Goal: Transaction & Acquisition: Obtain resource

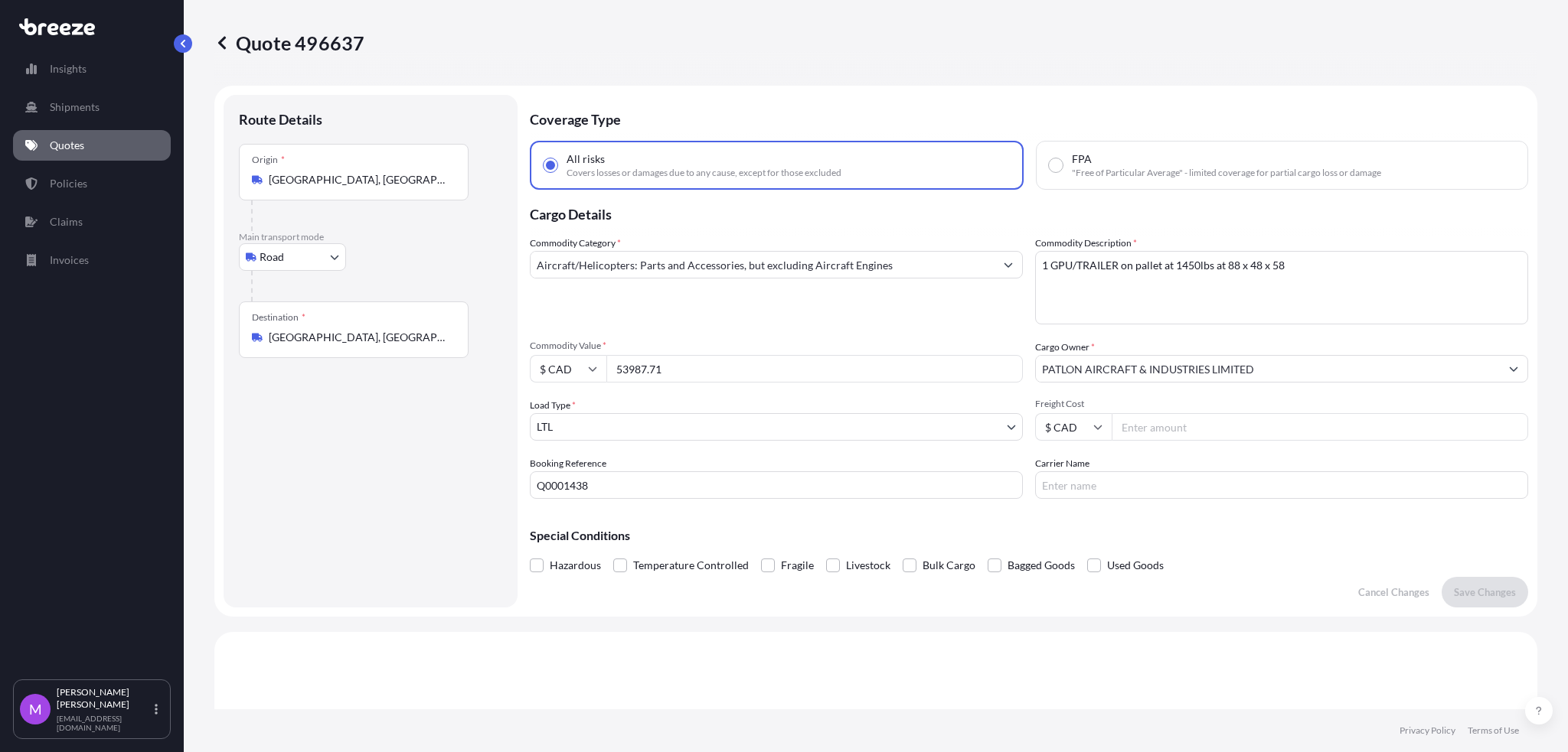
select select "Road"
select select "1"
click at [73, 136] on link "Quotes" at bounding box center [92, 145] width 158 height 31
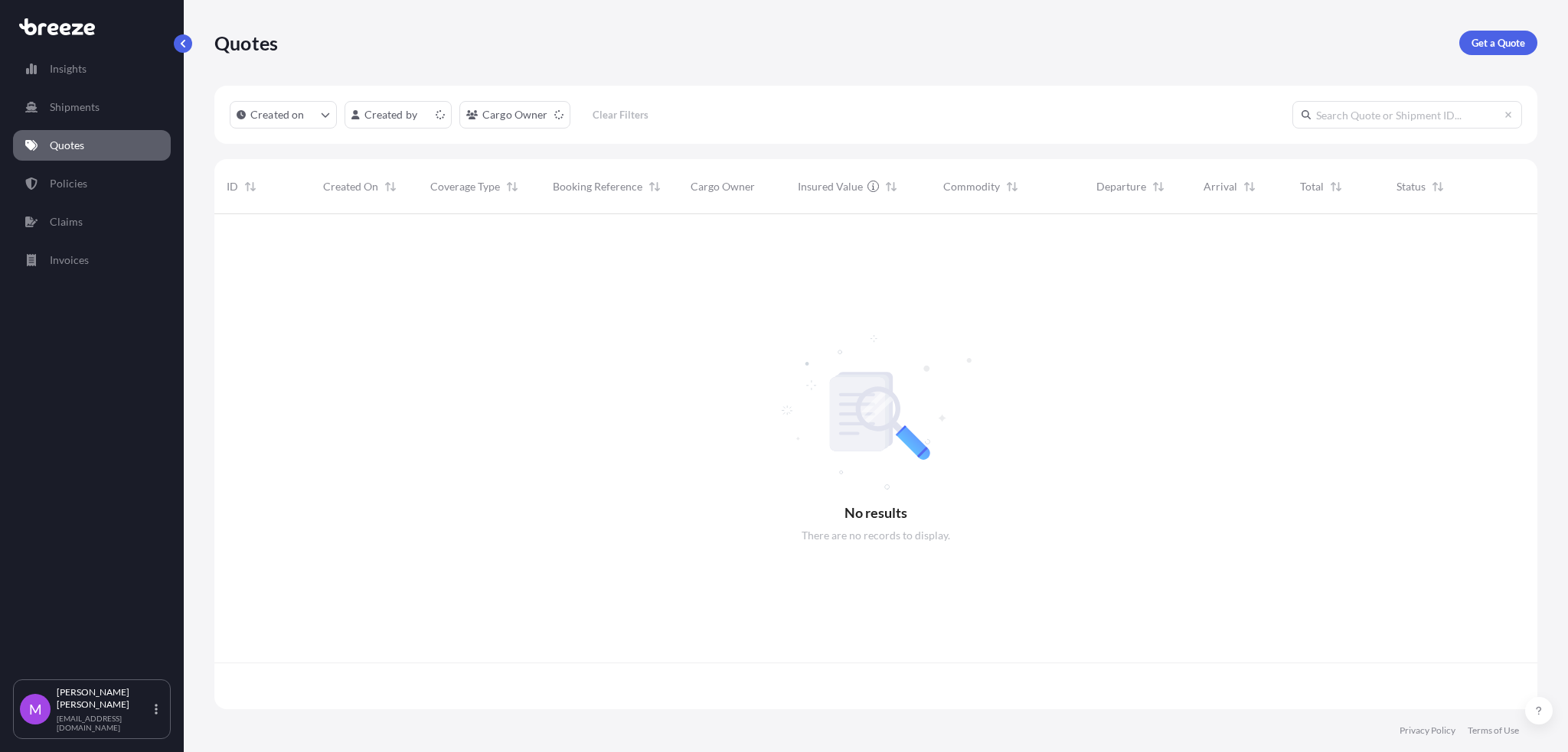
scroll to position [488, 1307]
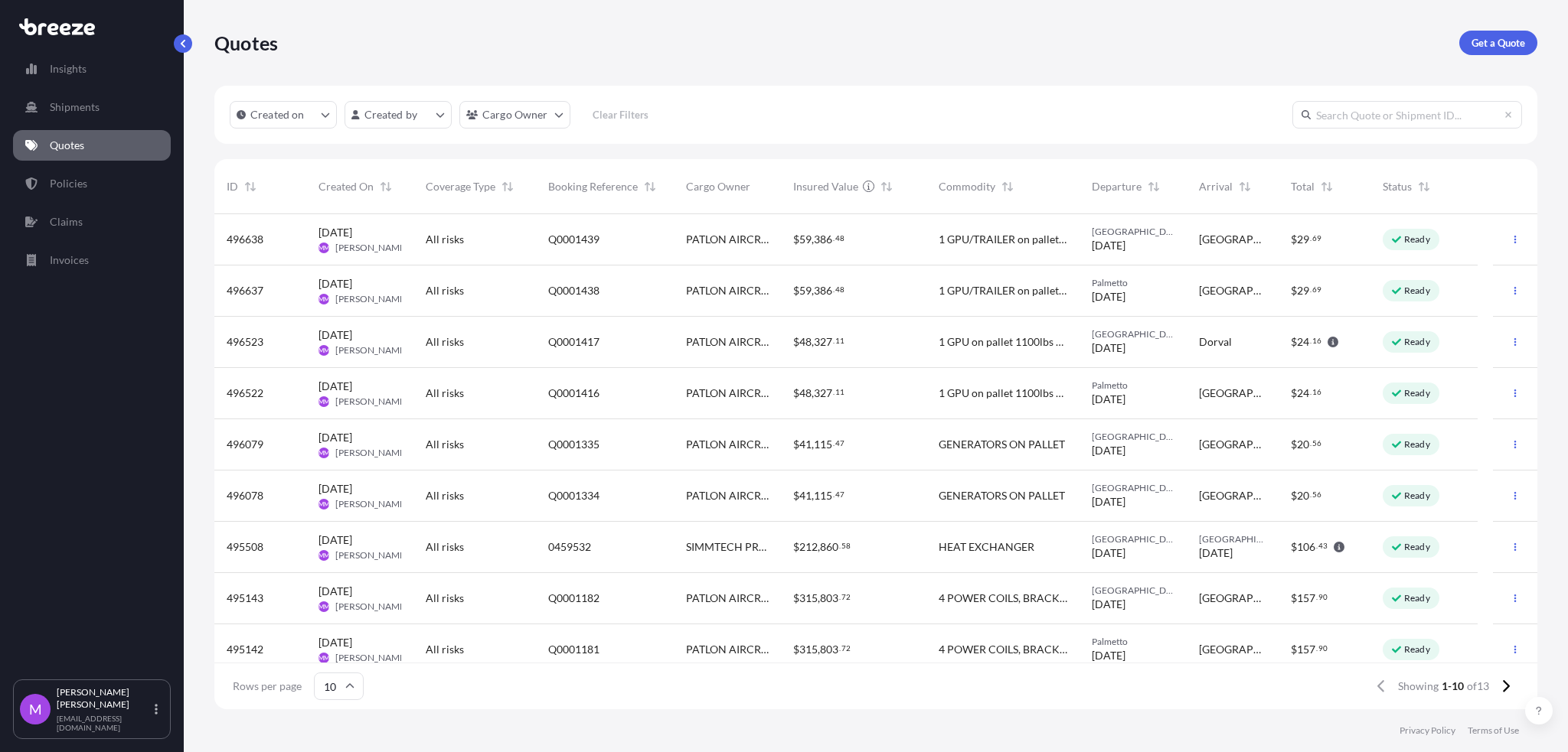
click at [115, 141] on link "Quotes" at bounding box center [92, 145] width 158 height 31
click at [557, 123] on html "Insights Shipments Quotes Policies Claims Invoices M [PERSON_NAME] [EMAIL_ADDRE…" at bounding box center [784, 376] width 1568 height 752
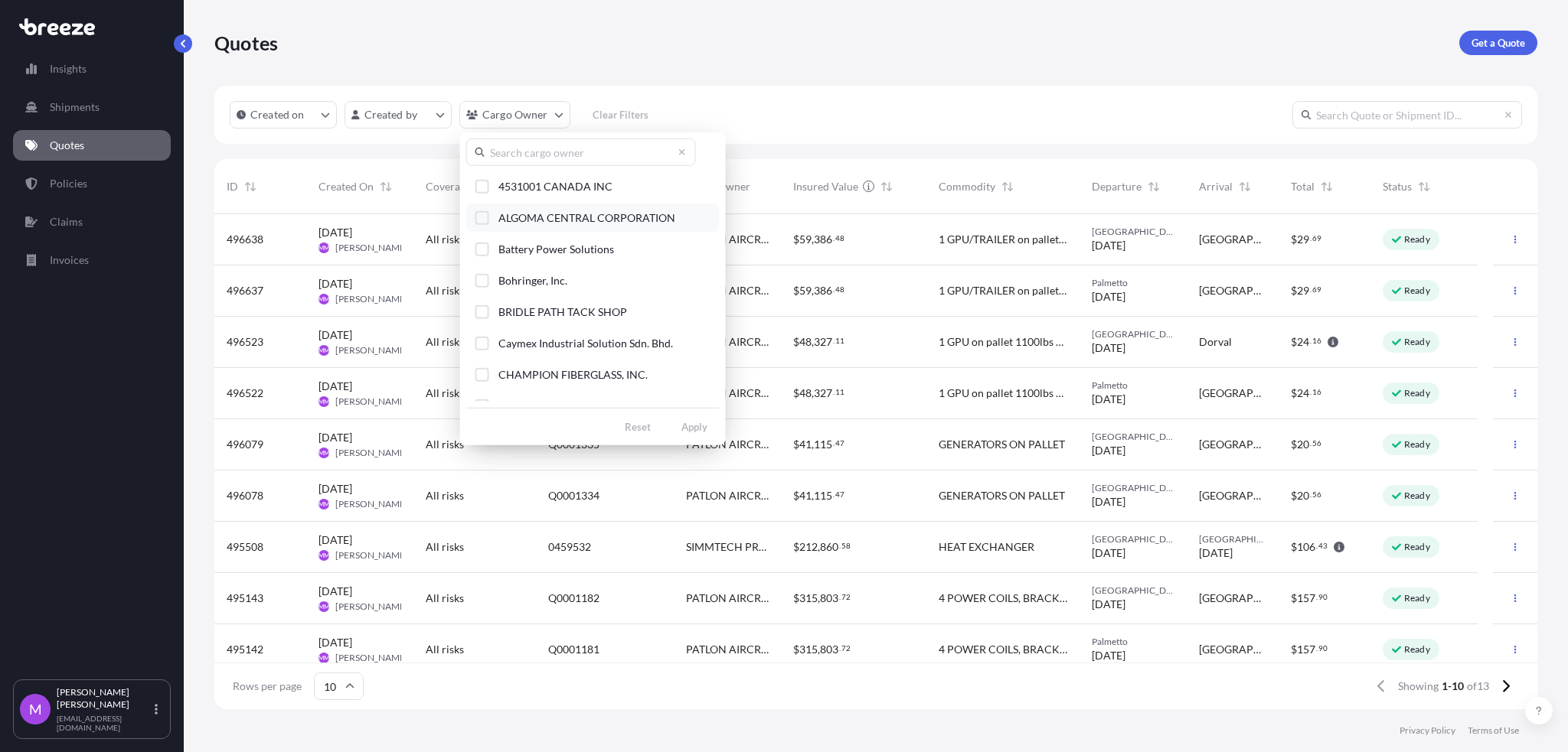
click at [490, 224] on button "ALGOMA CENTRAL CORPORATION" at bounding box center [593, 218] width 253 height 28
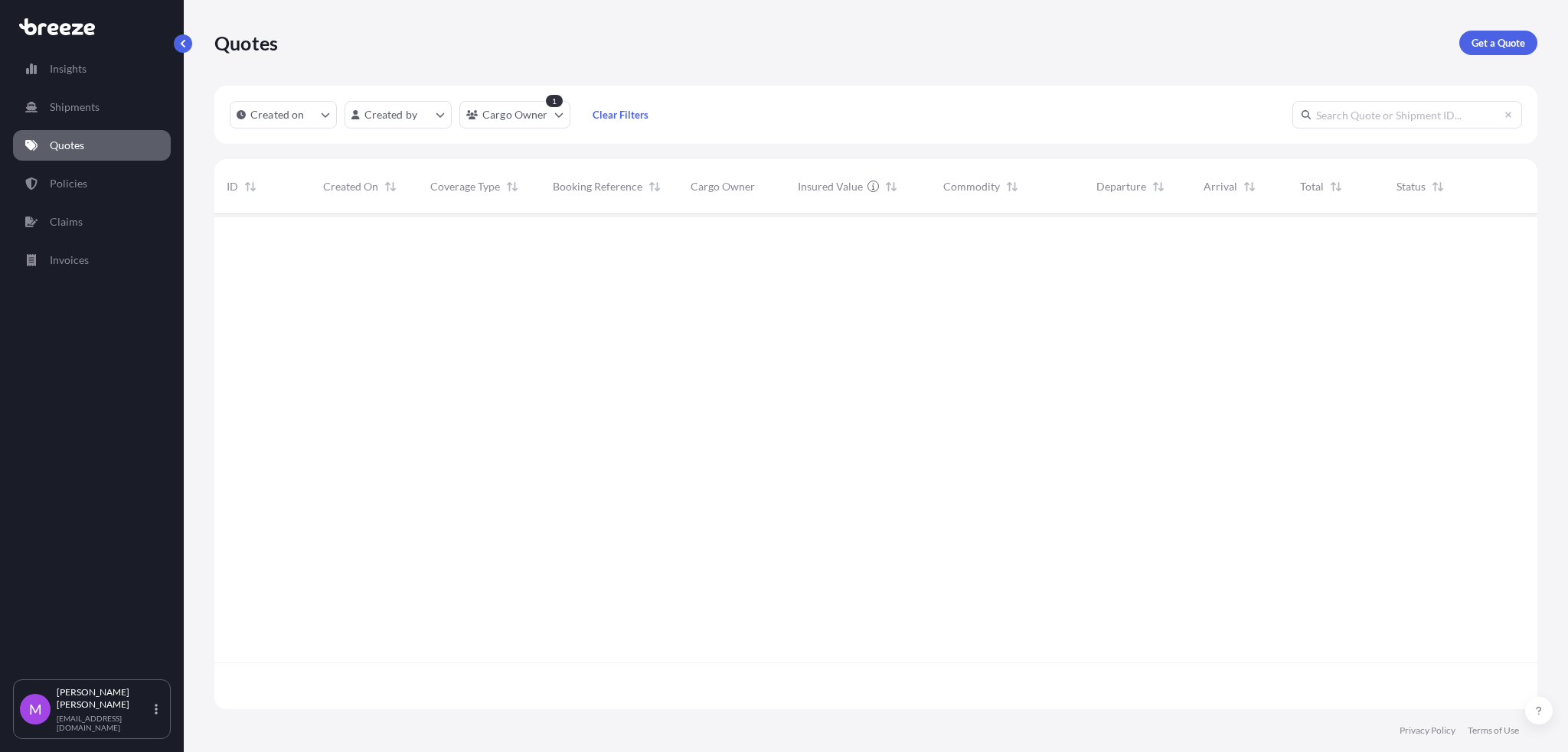
scroll to position [534, 1307]
click at [523, 134] on div "Created on Created by Cargo Owner 1 Clear Filters" at bounding box center [875, 115] width 1323 height 58
click at [514, 129] on div "Created on Created by Cargo Owner 1 Clear Filters" at bounding box center [875, 115] width 1323 height 58
click at [530, 133] on div "Created on Created by Cargo Owner 1 Clear Filters" at bounding box center [875, 115] width 1323 height 58
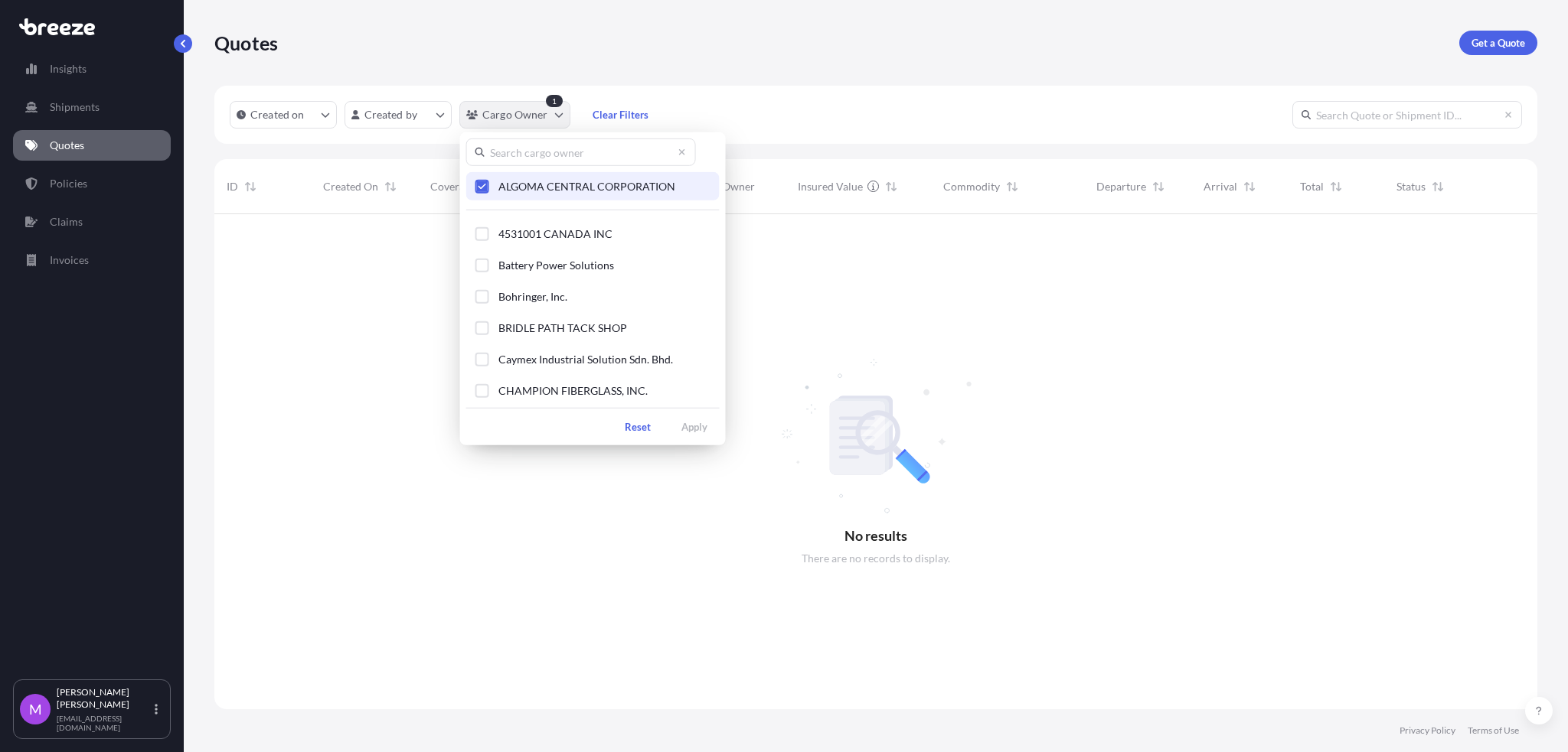
click at [525, 113] on html "Insights Shipments Quotes Policies Claims Invoices M [PERSON_NAME] [EMAIL_ADDRE…" at bounding box center [784, 376] width 1568 height 752
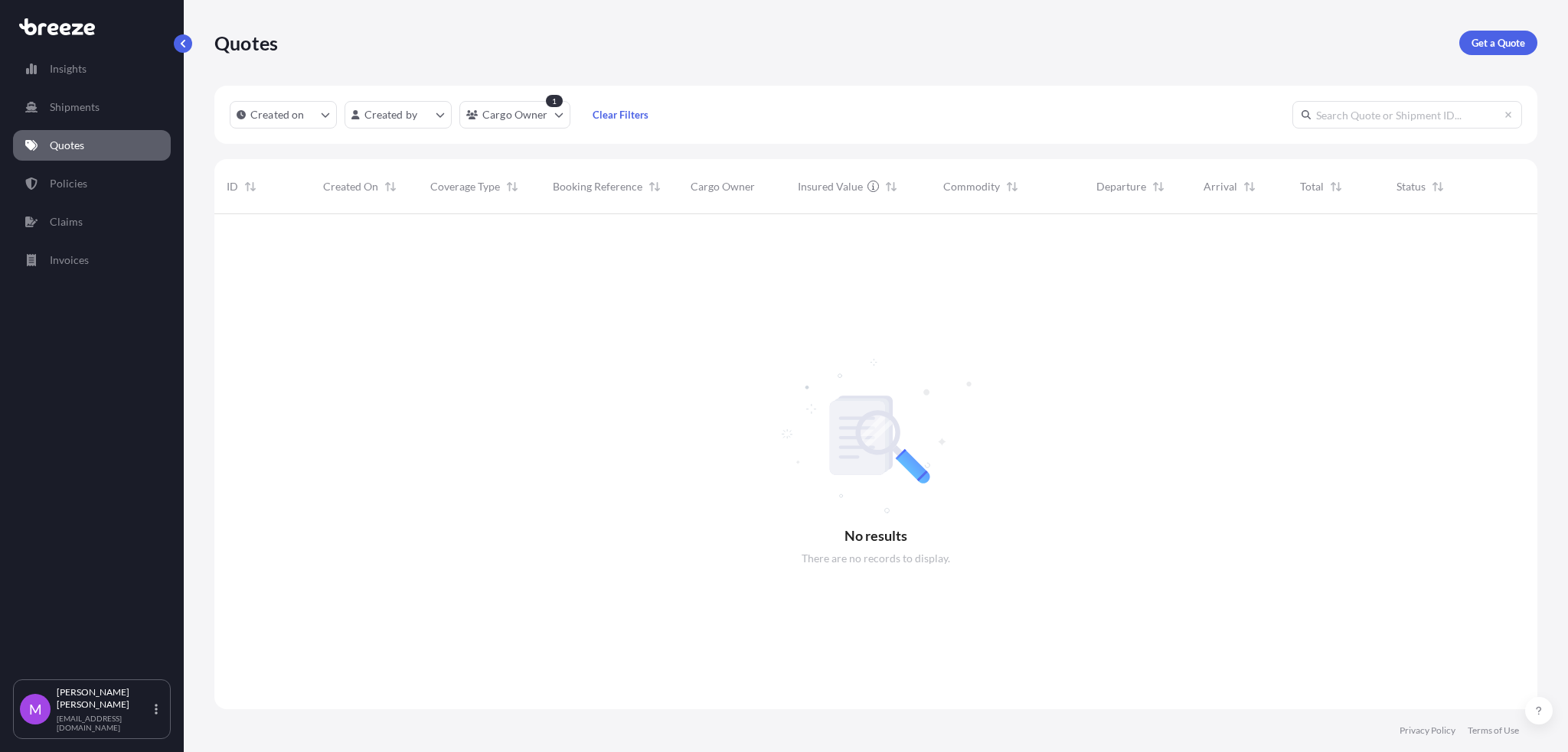
drag, startPoint x: 854, startPoint y: 211, endPoint x: 819, endPoint y: 240, distance: 45.5
click at [842, 227] on html "Insights Shipments Quotes Policies Claims Invoices M [PERSON_NAME] [EMAIL_ADDRE…" at bounding box center [784, 376] width 1568 height 752
click at [81, 186] on p "Policies" at bounding box center [68, 183] width 37 height 15
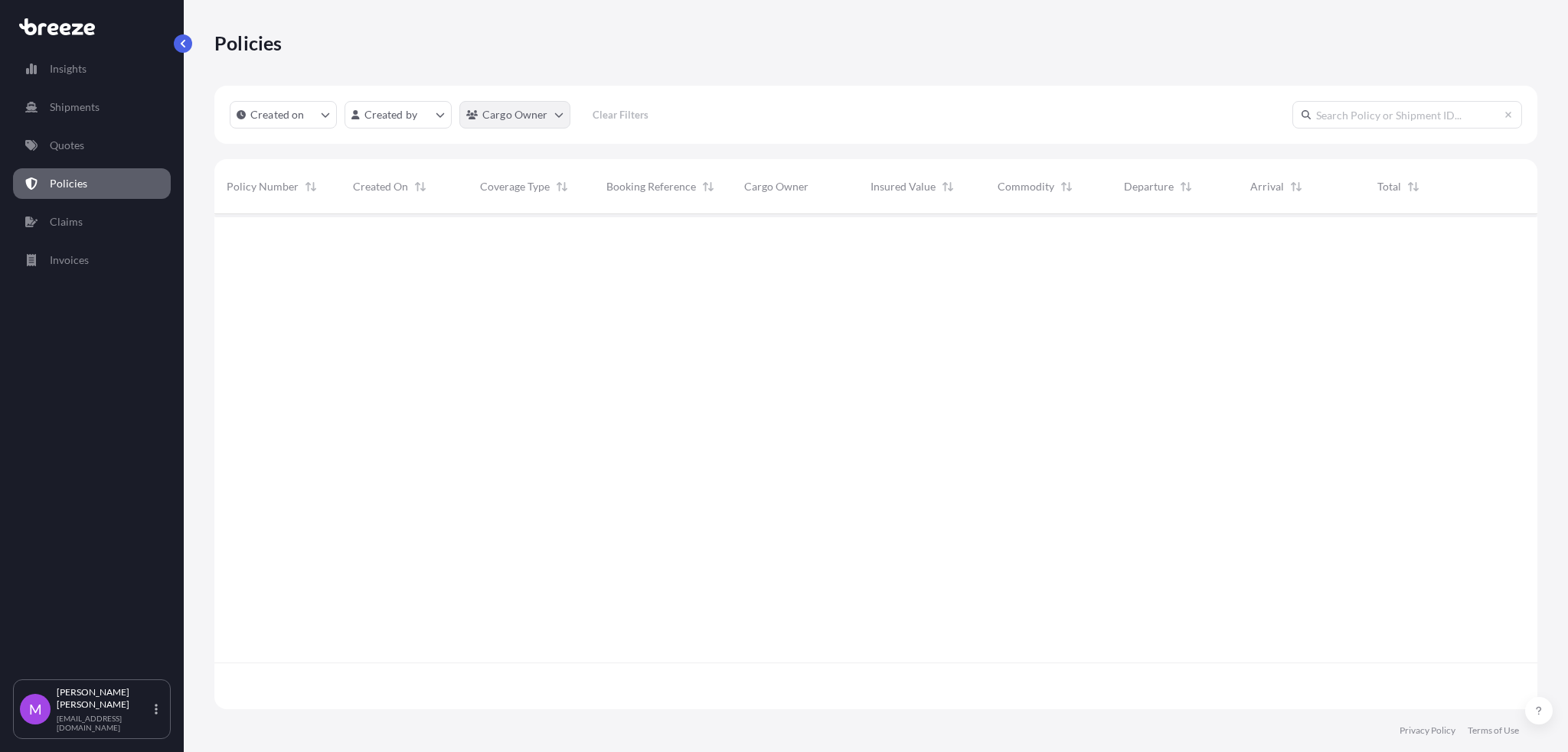
scroll to position [488, 1307]
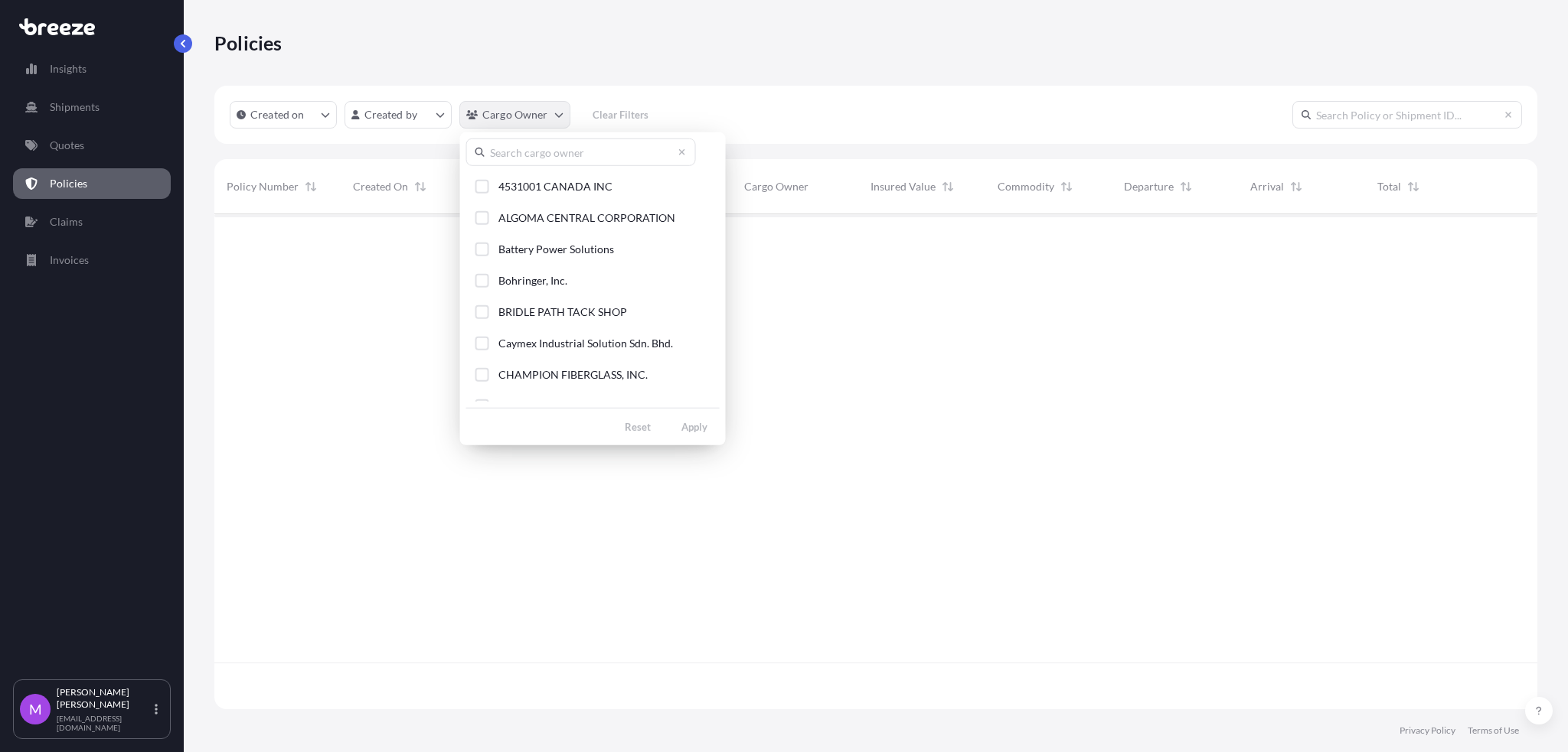
click at [552, 123] on html "Insights Shipments Quotes Policies Claims Invoices M [PERSON_NAME] [EMAIL_ADDRE…" at bounding box center [784, 376] width 1568 height 752
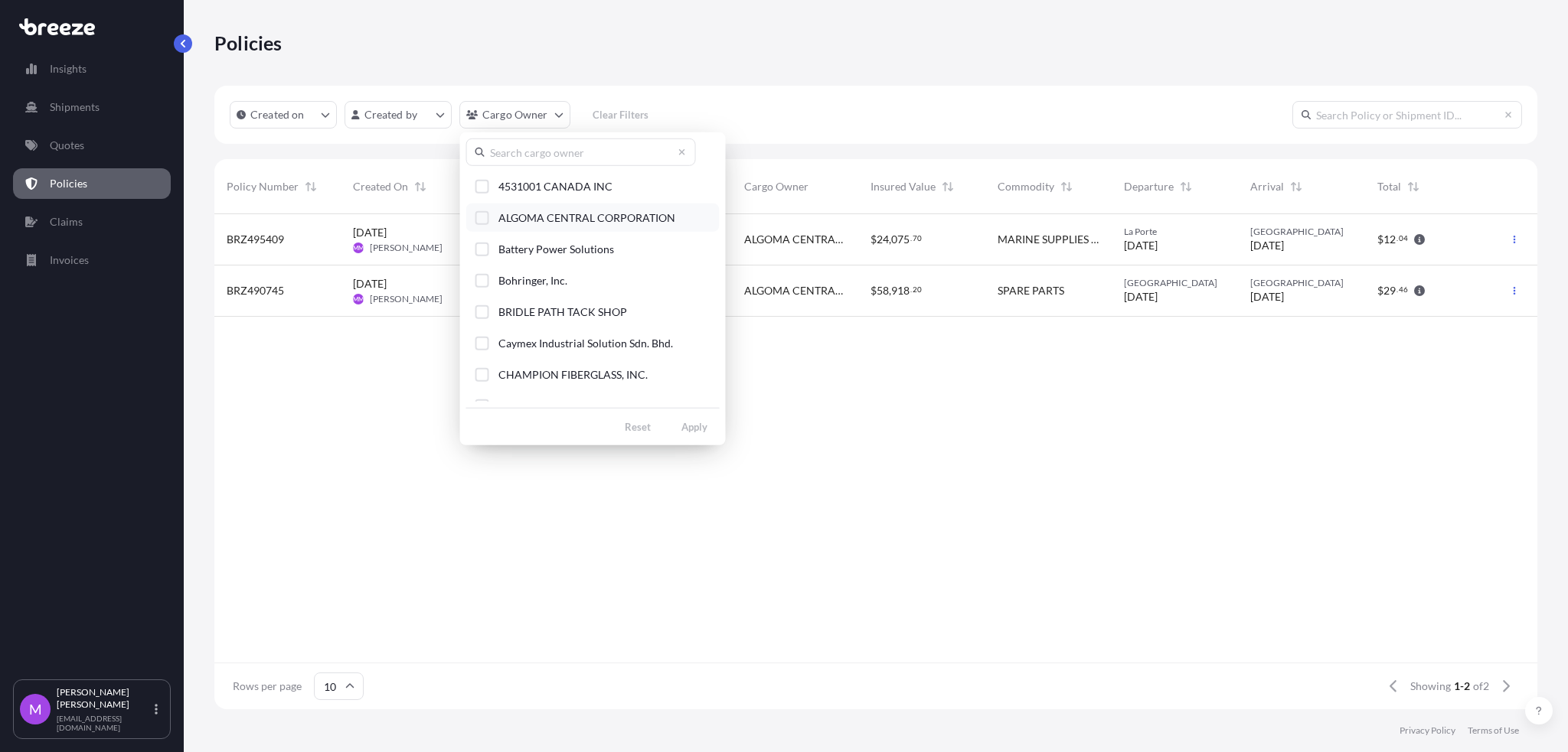
click at [468, 220] on button "ALGOMA CENTRAL CORPORATION" at bounding box center [593, 218] width 253 height 28
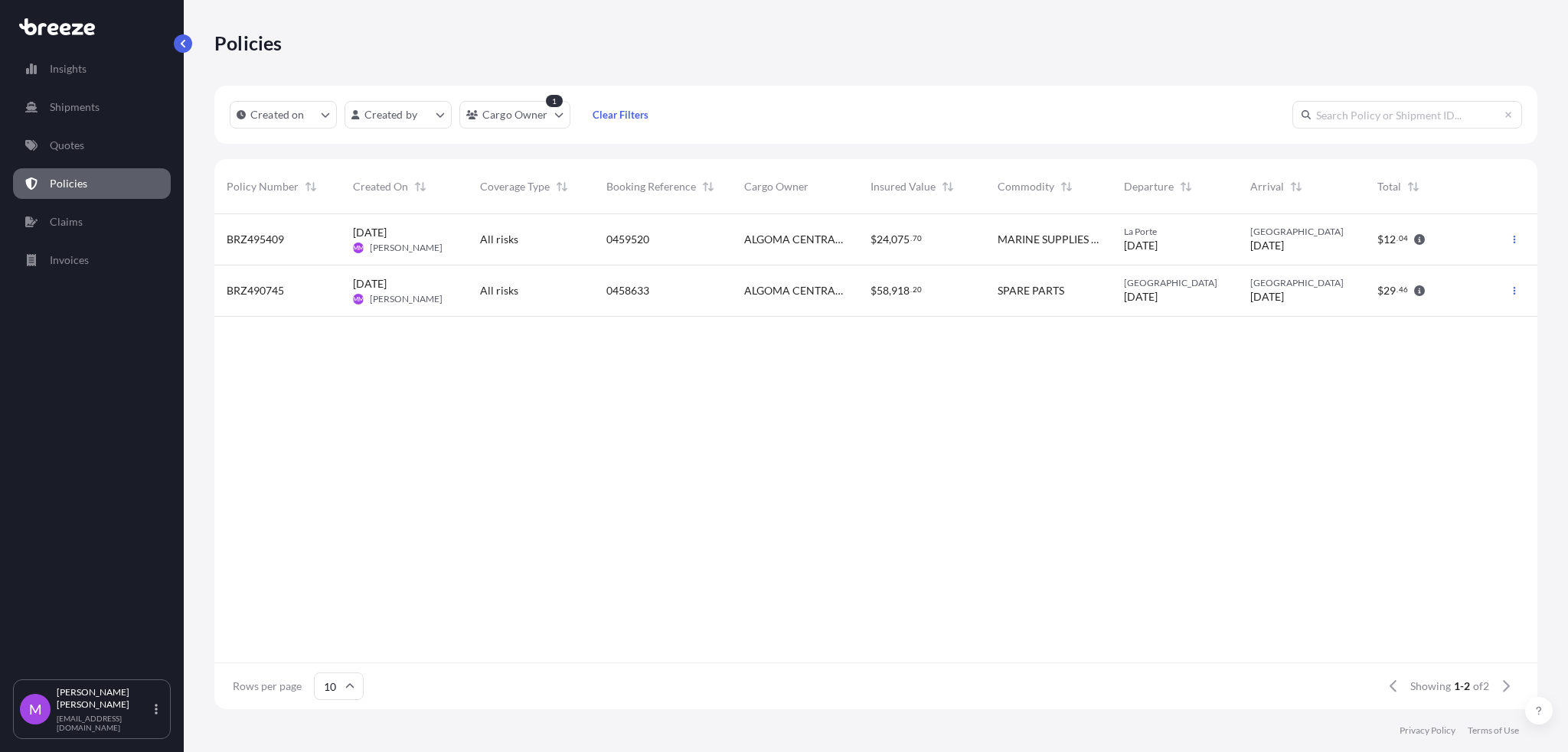
click at [1519, 302] on div at bounding box center [1514, 291] width 21 height 25
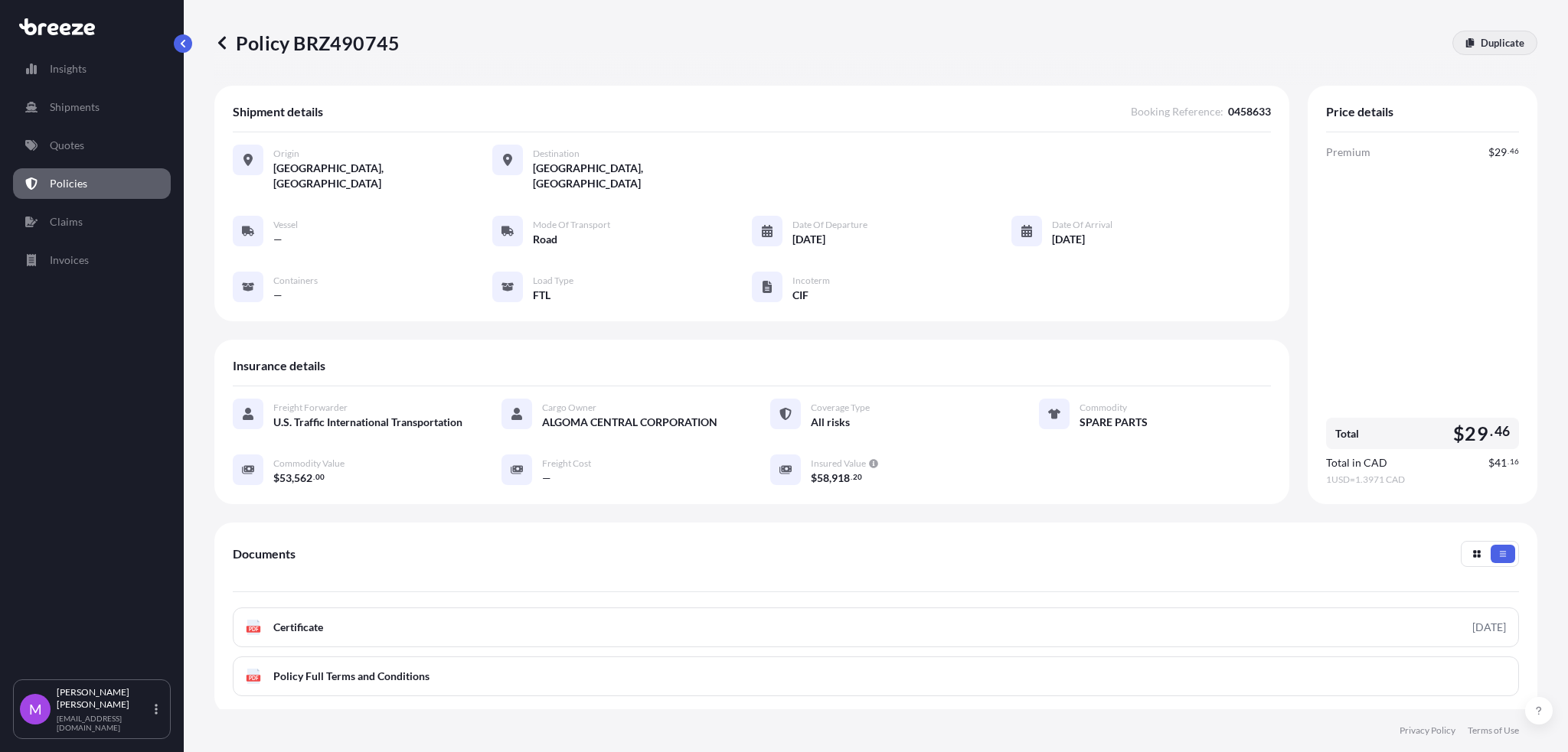
click at [1452, 50] on link "Duplicate" at bounding box center [1495, 43] width 85 height 25
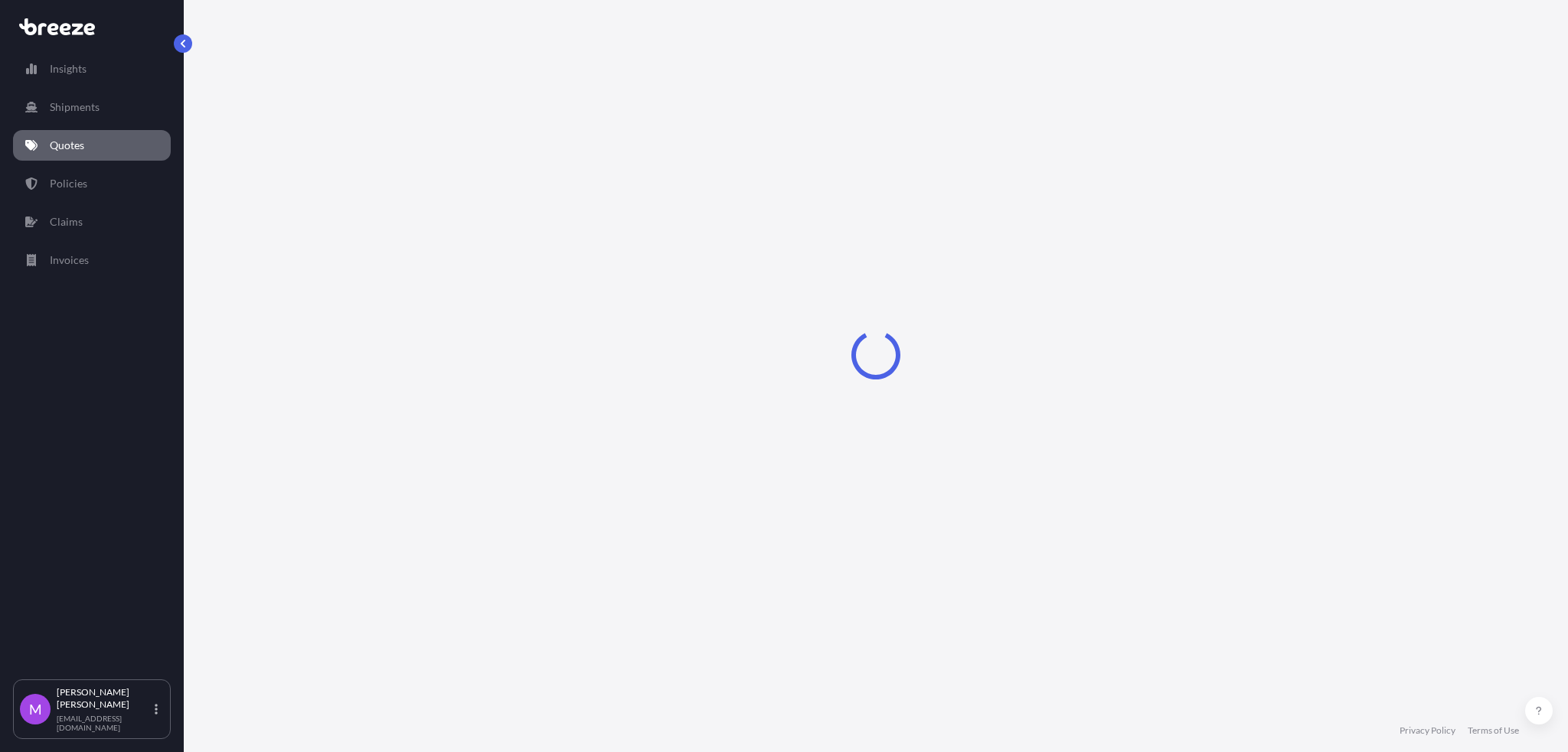
select select "Road"
select select "2"
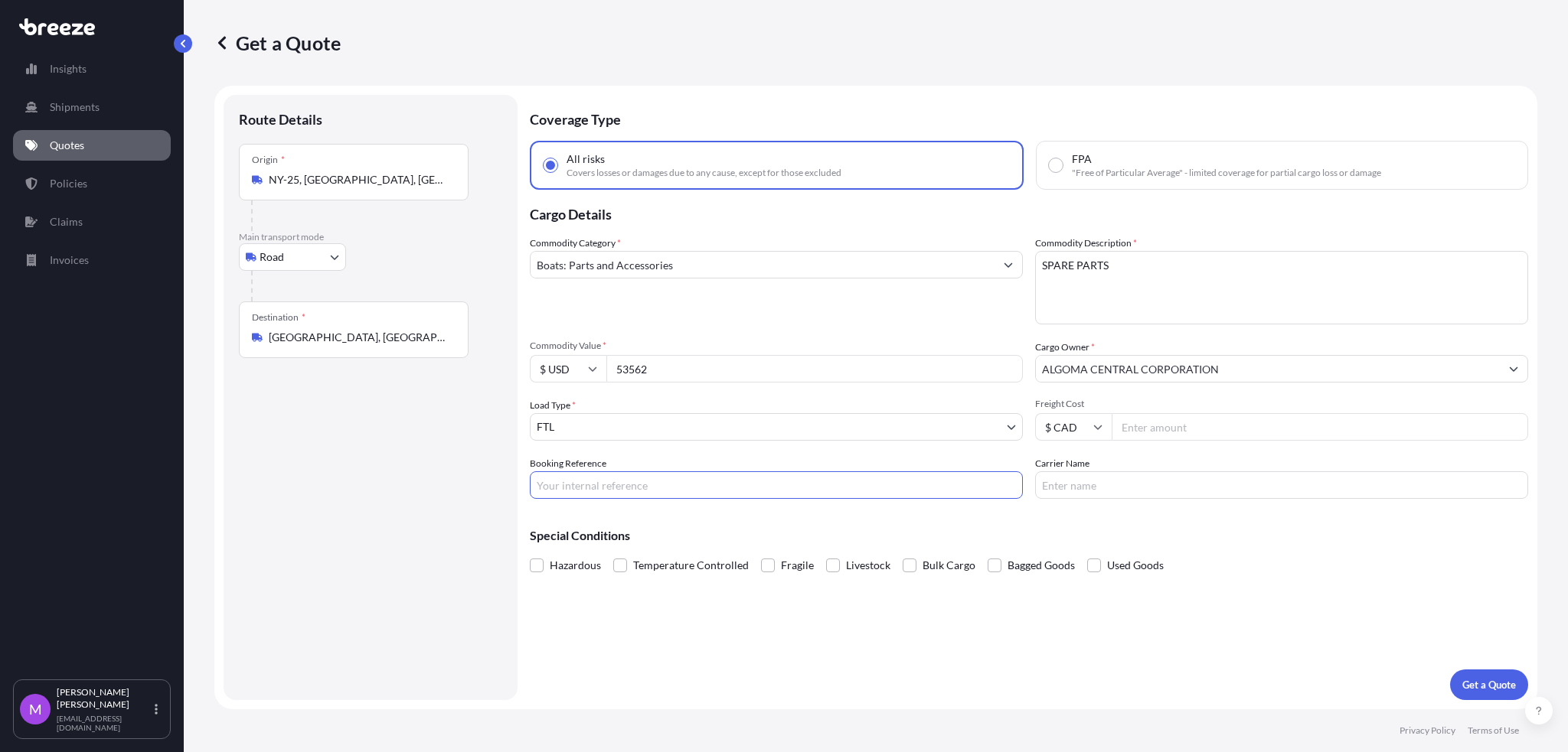
click at [621, 493] on input "Booking Reference" at bounding box center [776, 485] width 493 height 27
paste input "0459704"
type input "0459704"
drag, startPoint x: 680, startPoint y: 371, endPoint x: 598, endPoint y: 355, distance: 83.5
click at [590, 355] on div "$ USD 53562" at bounding box center [776, 368] width 493 height 27
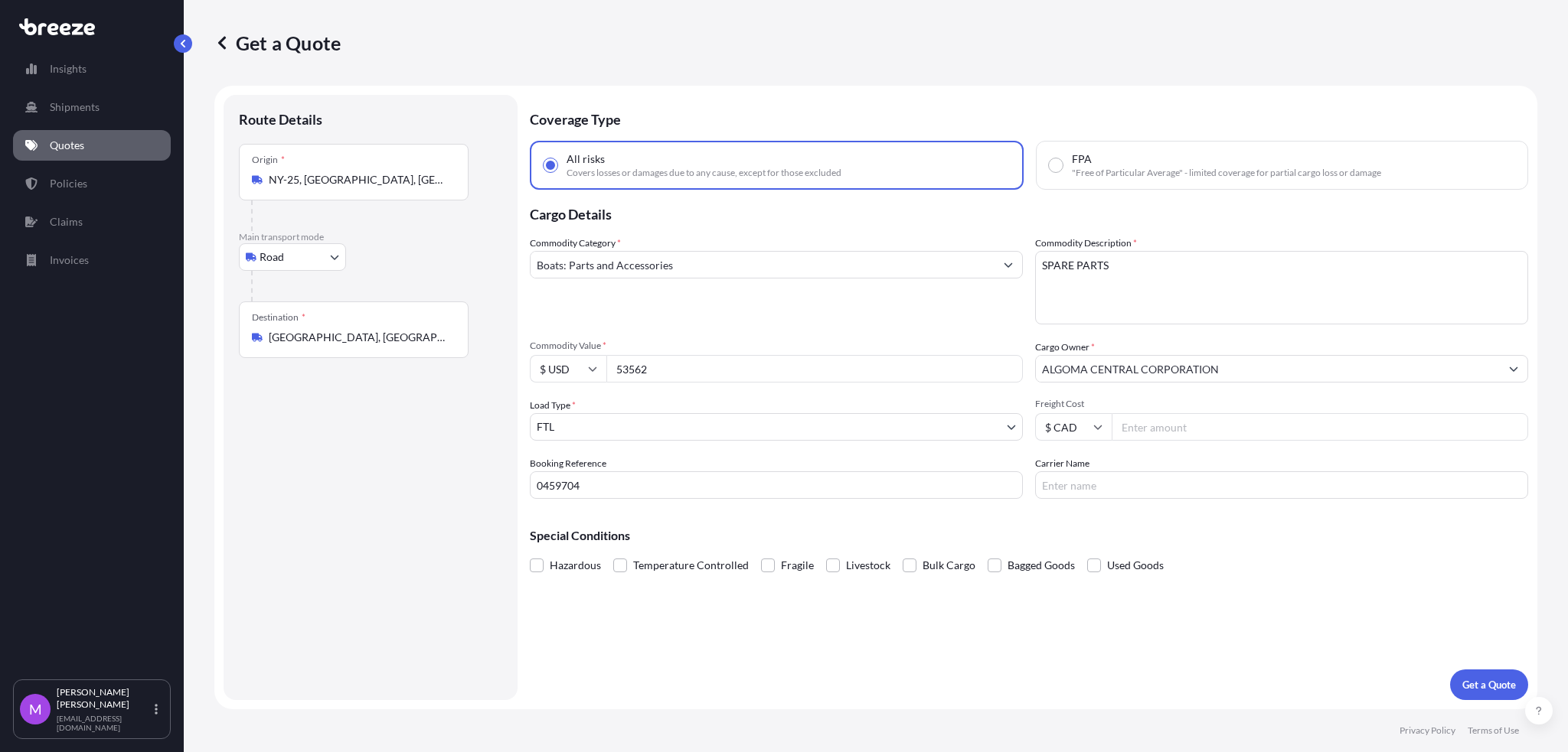
paste input "11330"
type input "11330"
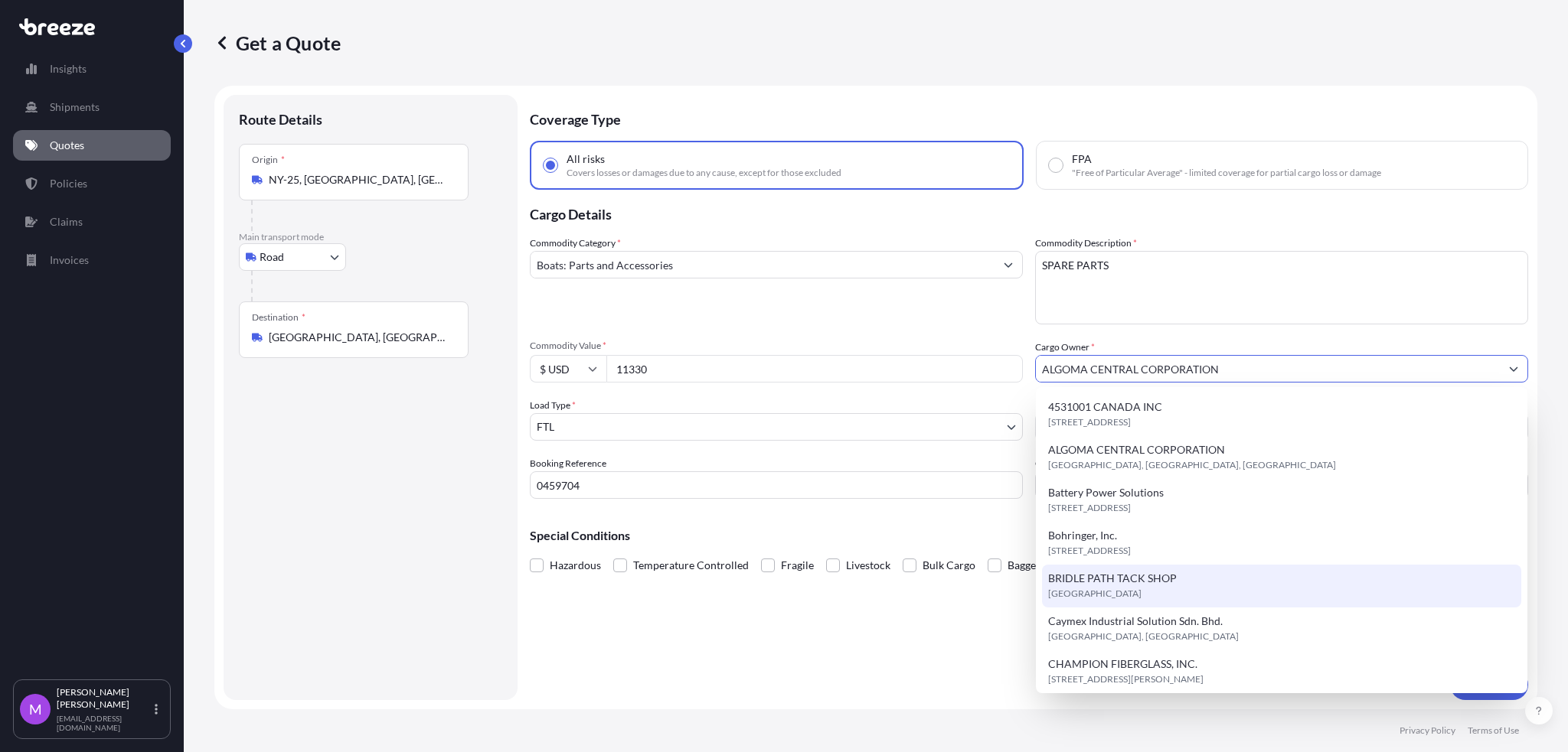
click at [811, 727] on footer "Privacy Policy Terms of Use" at bounding box center [876, 731] width 1384 height 42
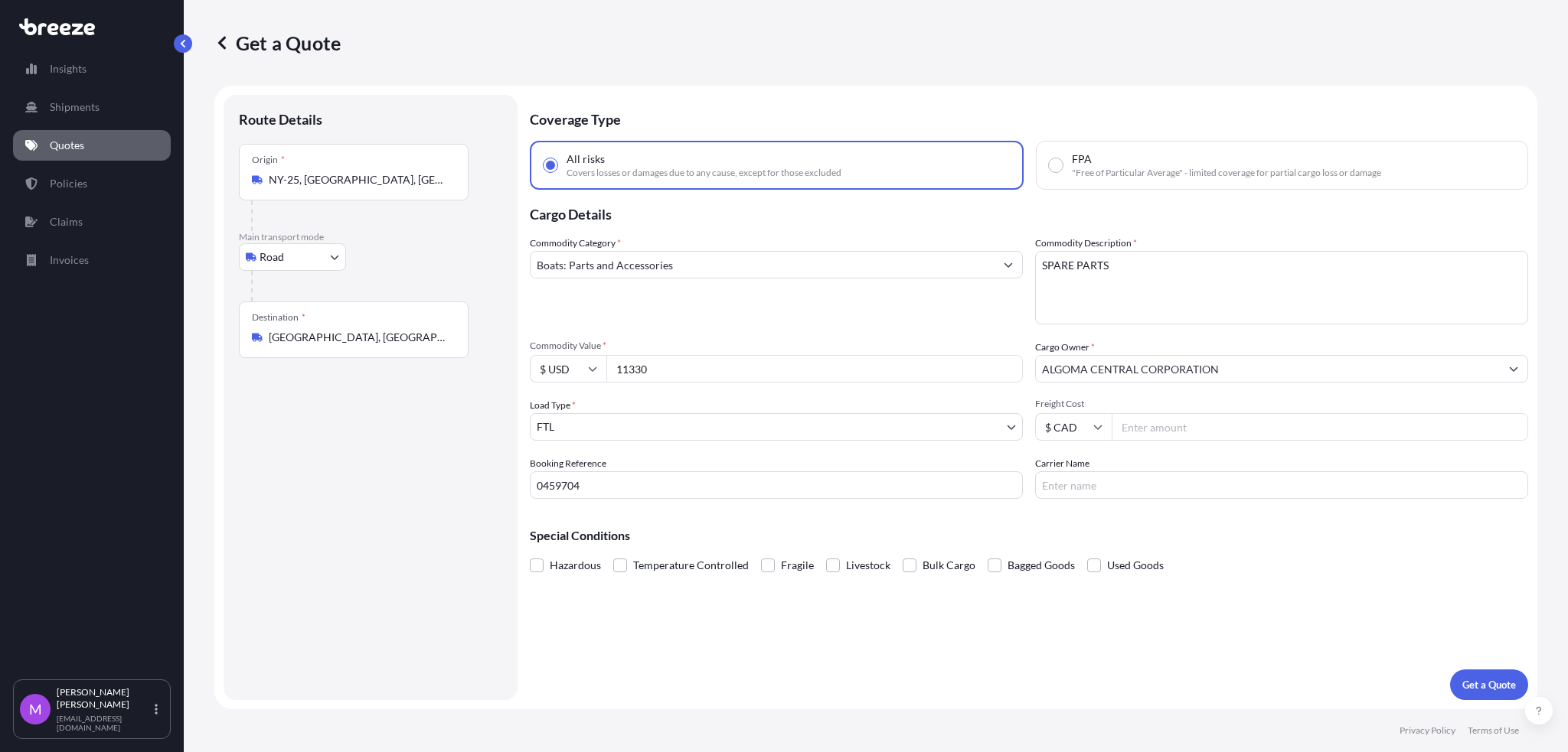
click at [616, 434] on body "15 options available. Insights Shipments Quotes Policies Claims Invoices M [PER…" at bounding box center [784, 376] width 1568 height 752
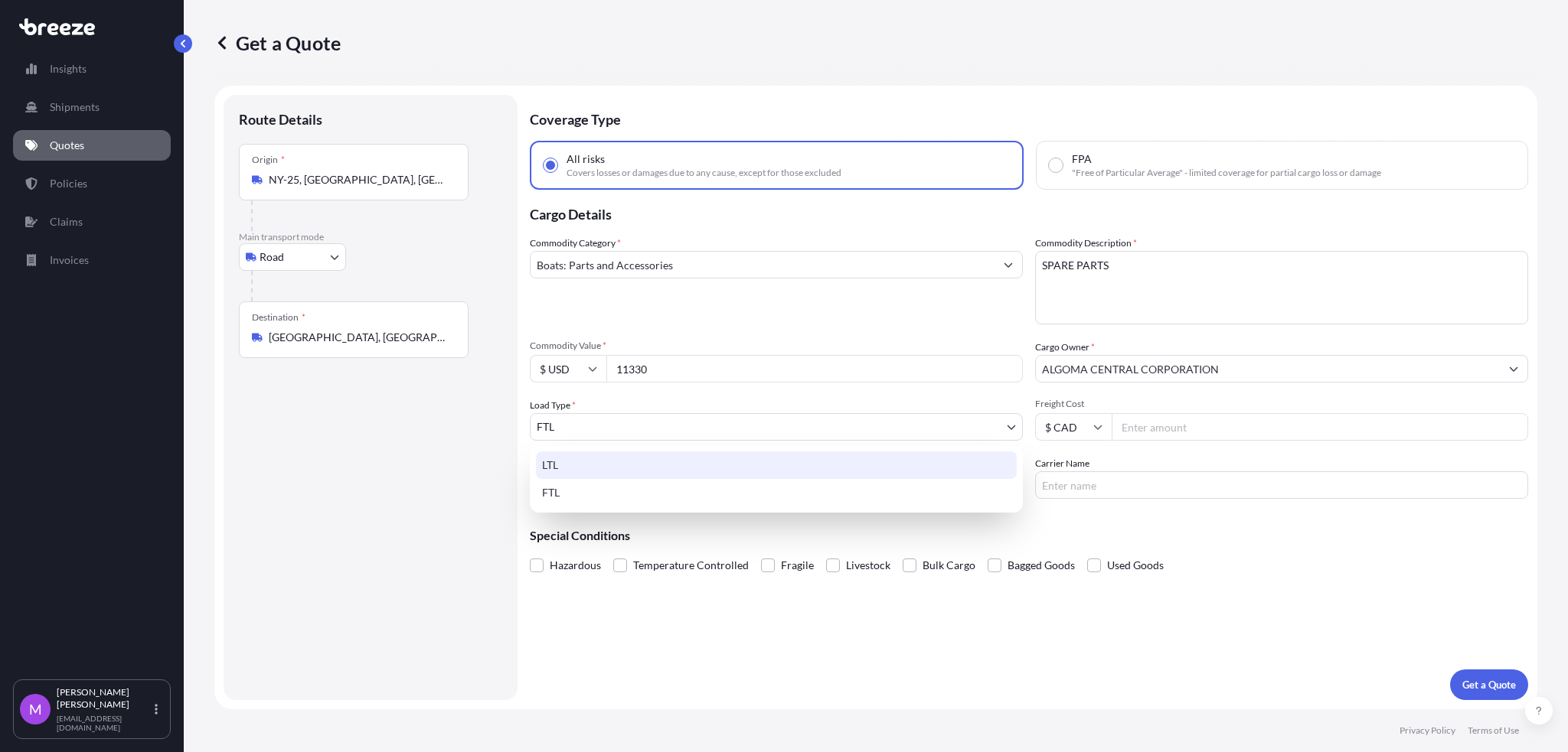
click at [596, 463] on div "LTL" at bounding box center [776, 464] width 480 height 27
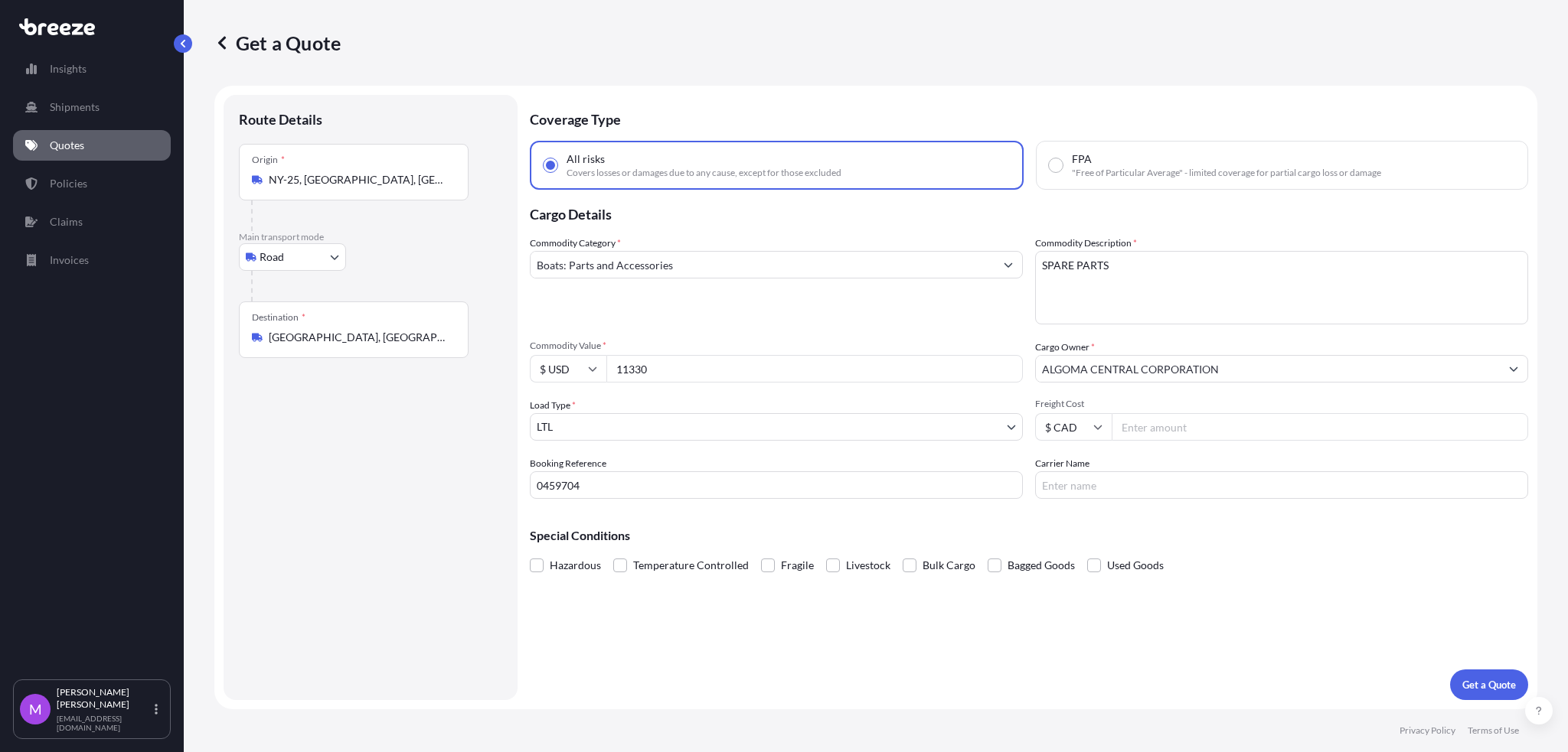
drag, startPoint x: 689, startPoint y: 648, endPoint x: 1138, endPoint y: 677, distance: 449.9
click at [701, 652] on div "Coverage Type All risks Covers losses or damages due to any cause, except for t…" at bounding box center [1029, 397] width 998 height 605
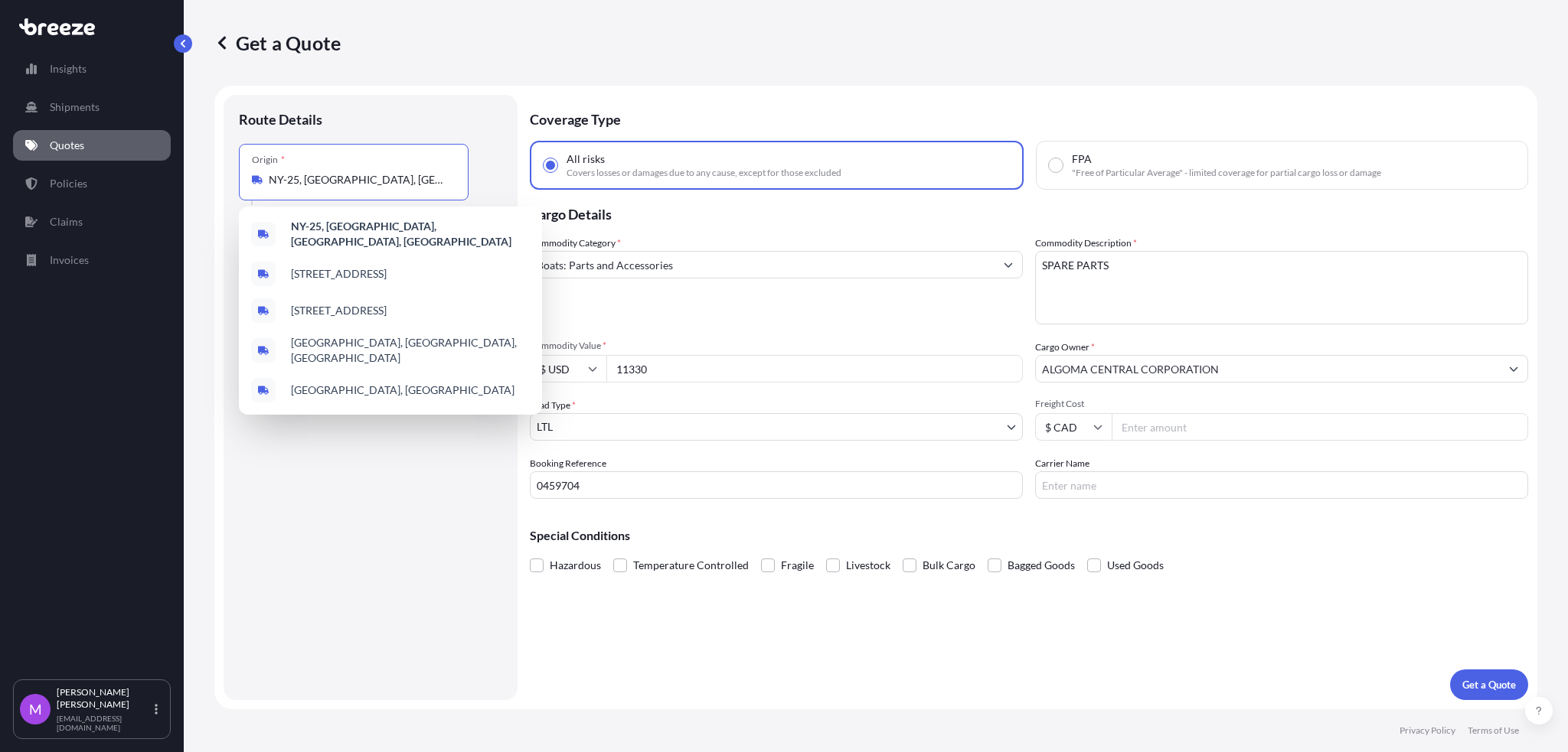
drag, startPoint x: 412, startPoint y: 178, endPoint x: 249, endPoint y: 183, distance: 163.1
click at [249, 183] on div "Origin * [GEOGRAPHIC_DATA]-25, [GEOGRAPHIC_DATA], [GEOGRAPHIC_DATA], [GEOGRAPHI…" at bounding box center [354, 173] width 230 height 57
paste input "[PERSON_NAME][GEOGRAPHIC_DATA]"
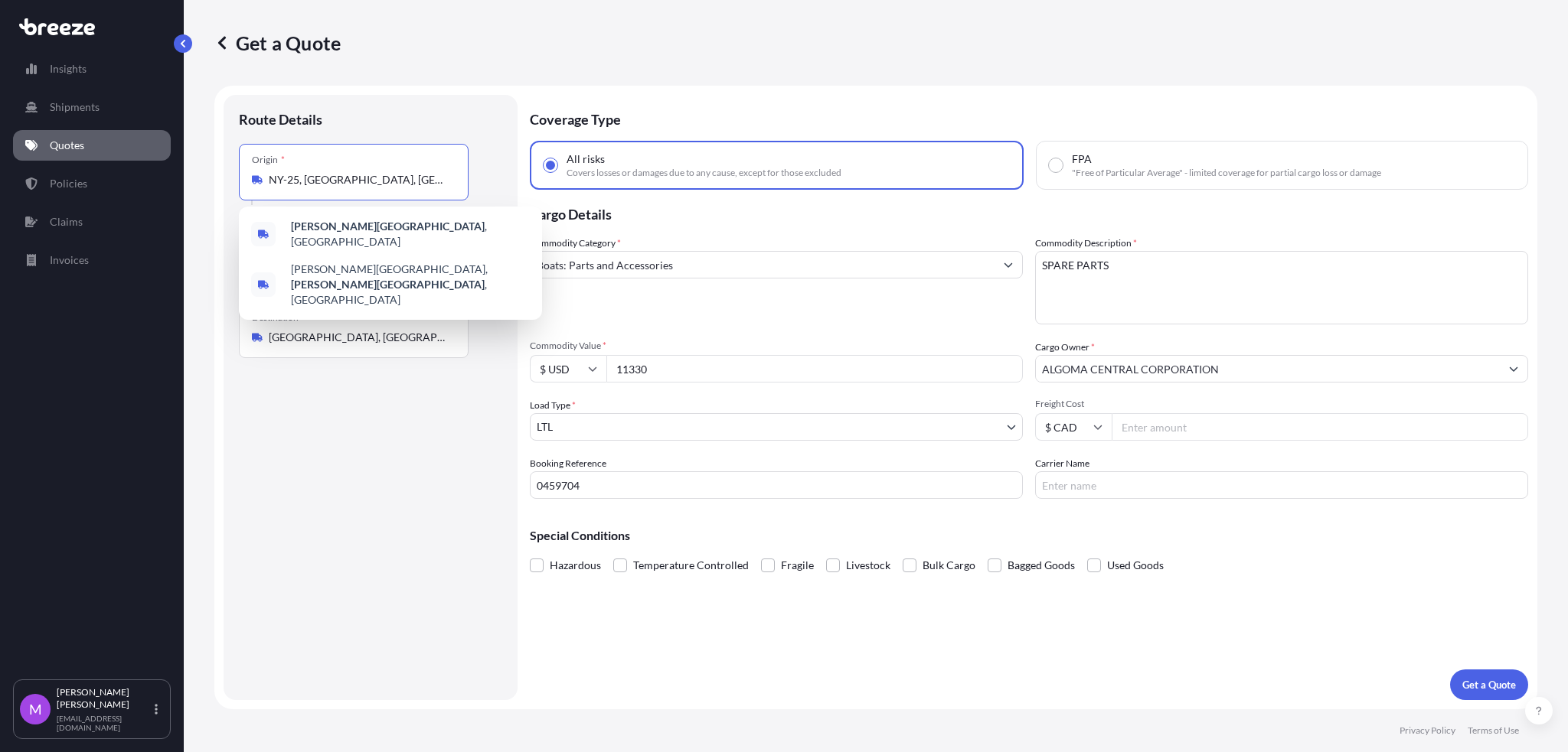
click at [342, 504] on div "Route Details Place of loading Road Road Rail Origin * [GEOGRAPHIC_DATA] Main t…" at bounding box center [371, 398] width 264 height 575
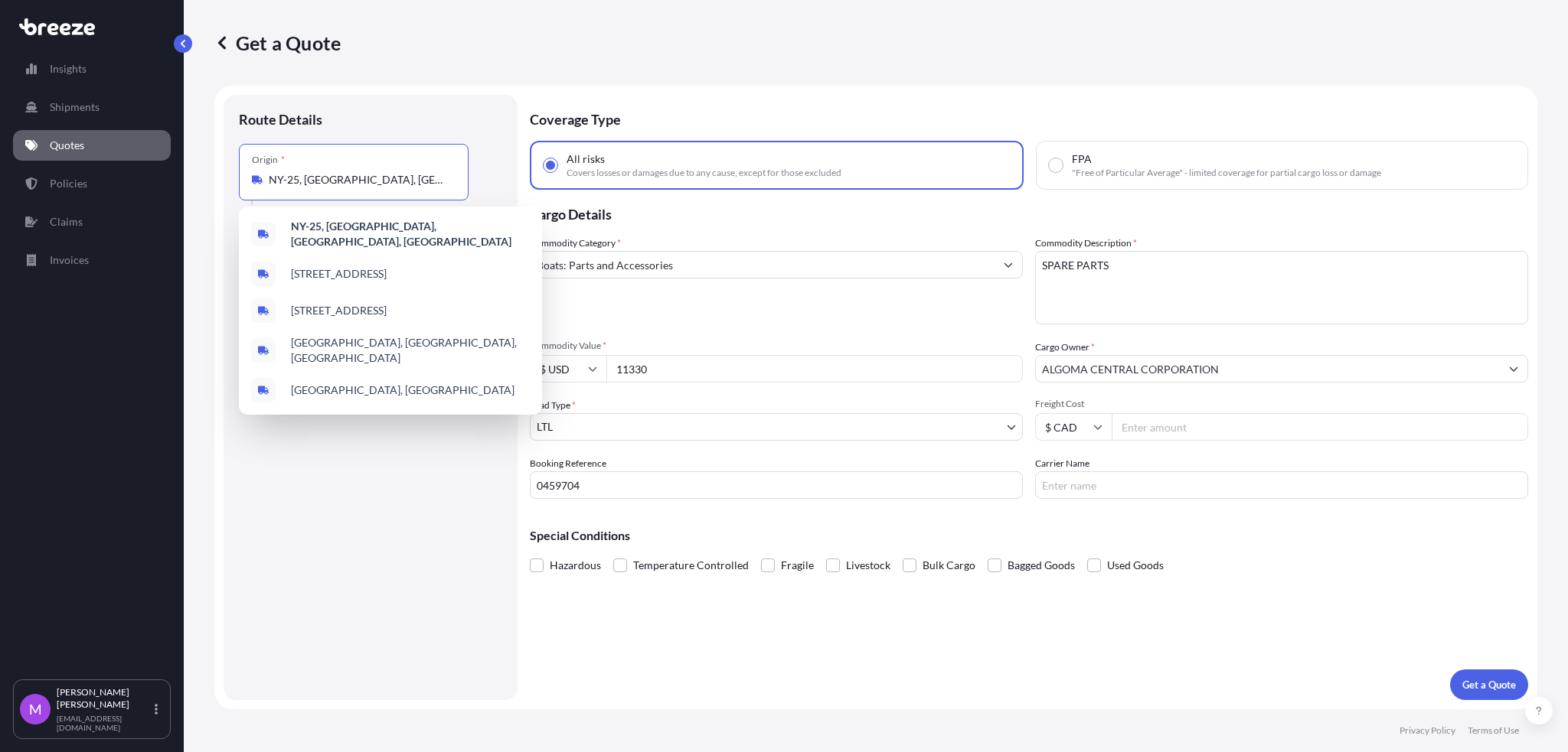
click at [288, 543] on div "Route Details Place of loading Road Road Rail Origin * [GEOGRAPHIC_DATA] Main t…" at bounding box center [371, 398] width 264 height 575
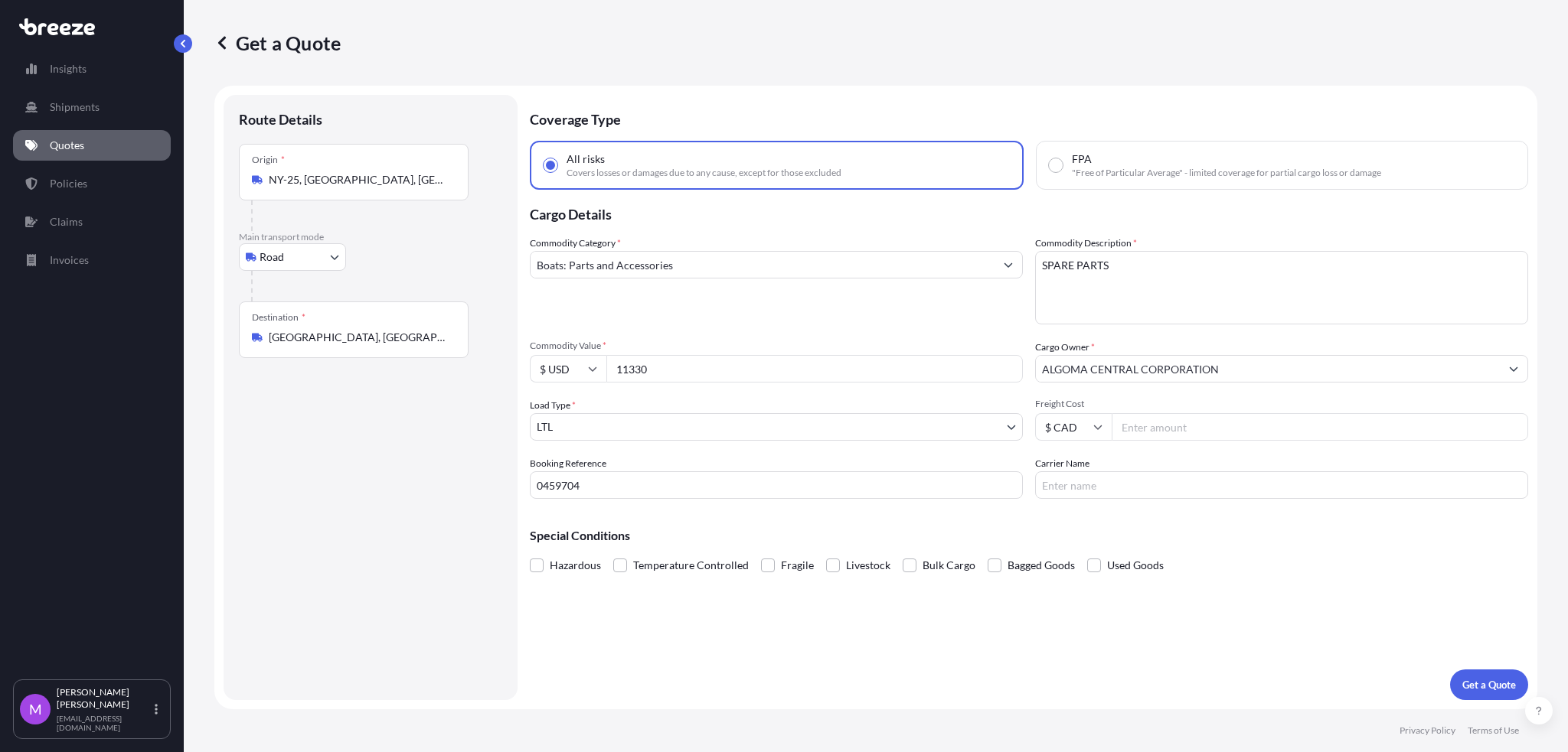
click at [418, 191] on div "Origin * [GEOGRAPHIC_DATA]-25, [GEOGRAPHIC_DATA], [GEOGRAPHIC_DATA], [GEOGRAPHI…" at bounding box center [354, 173] width 230 height 57
click at [418, 188] on input "NY-25, [GEOGRAPHIC_DATA], [GEOGRAPHIC_DATA], [GEOGRAPHIC_DATA]" at bounding box center [359, 180] width 181 height 15
click at [411, 178] on input "NY-25, [GEOGRAPHIC_DATA], [GEOGRAPHIC_DATA], [GEOGRAPHIC_DATA]" at bounding box center [359, 180] width 181 height 15
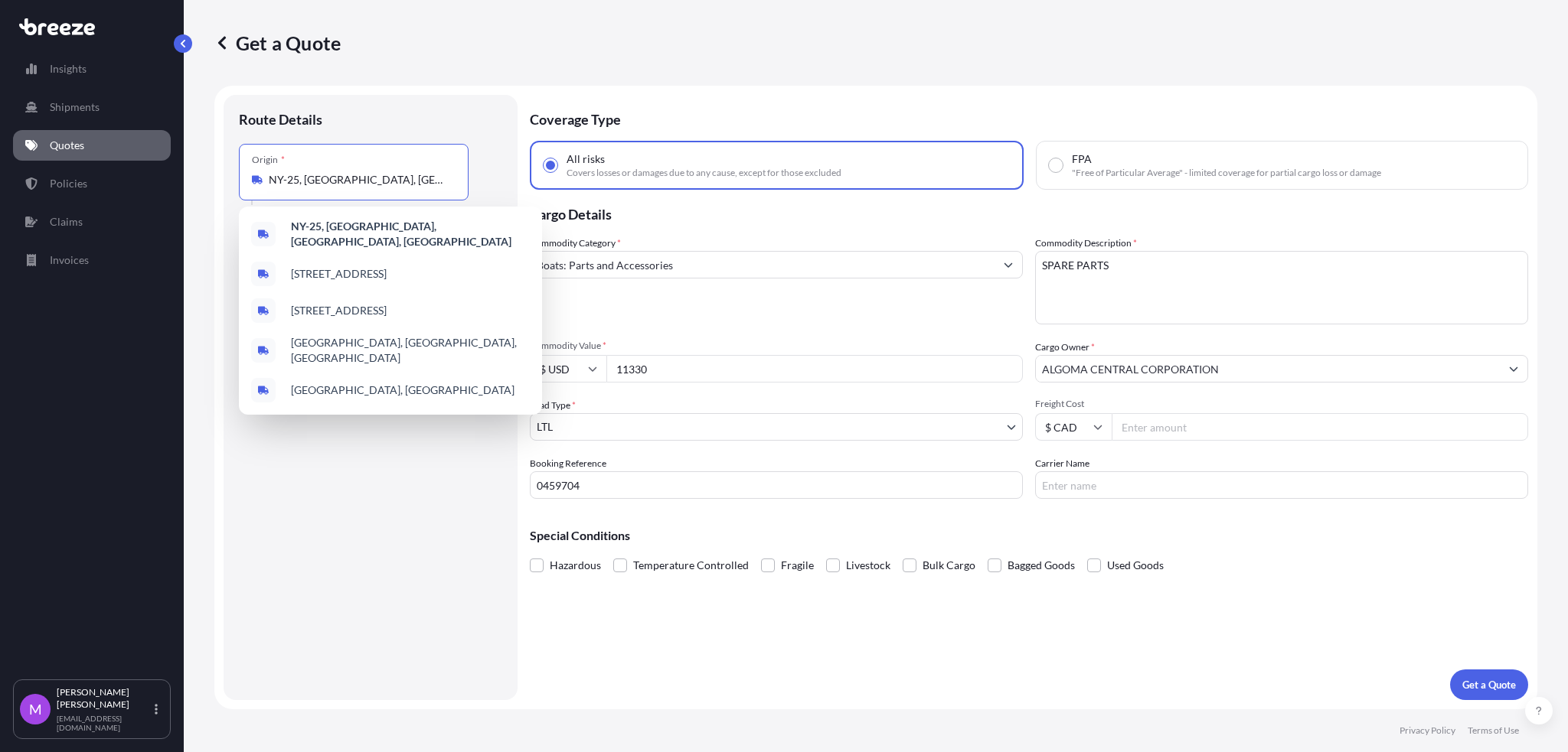
paste input "[PERSON_NAME][GEOGRAPHIC_DATA]"
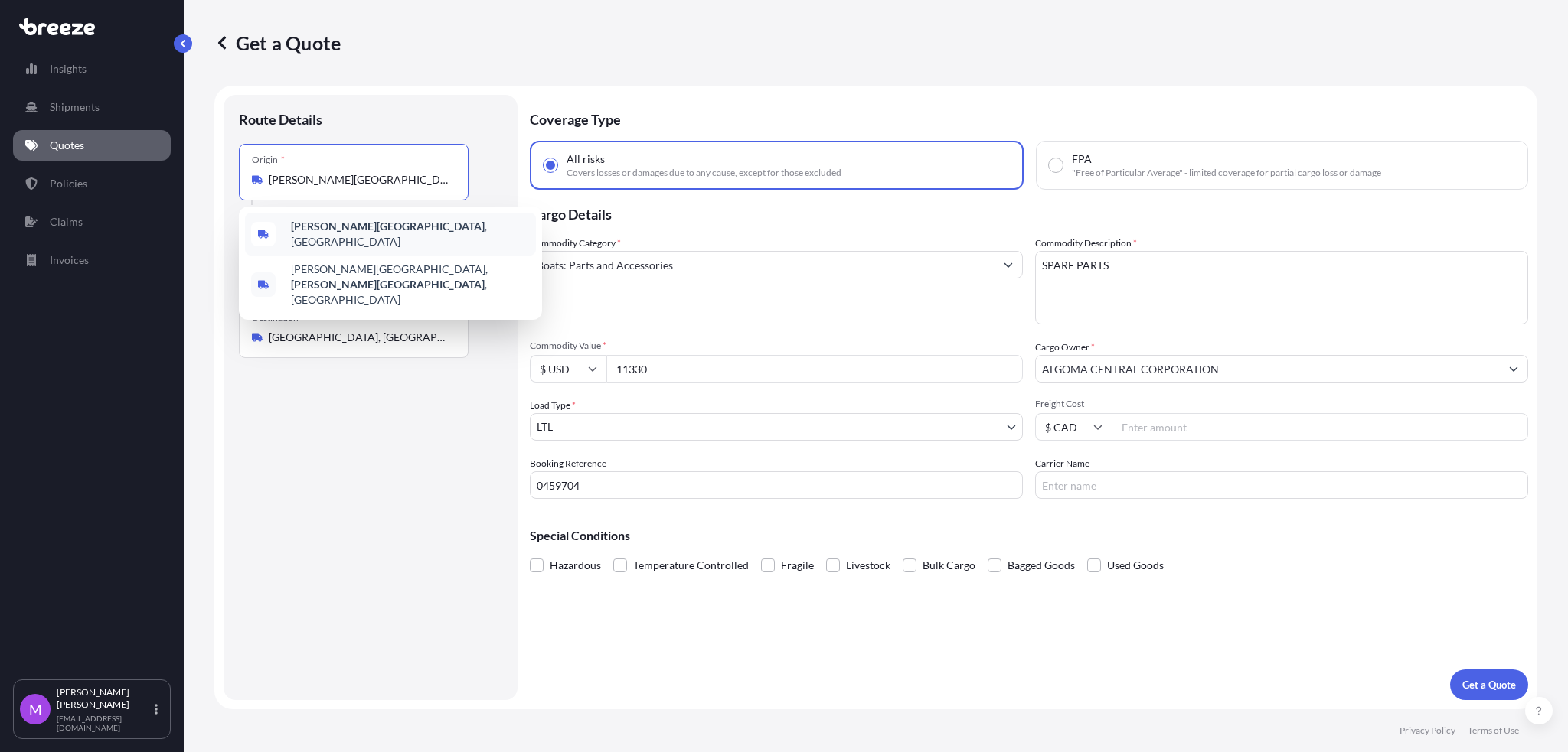
click at [365, 231] on b "[PERSON_NAME][GEOGRAPHIC_DATA]" at bounding box center [388, 226] width 194 height 13
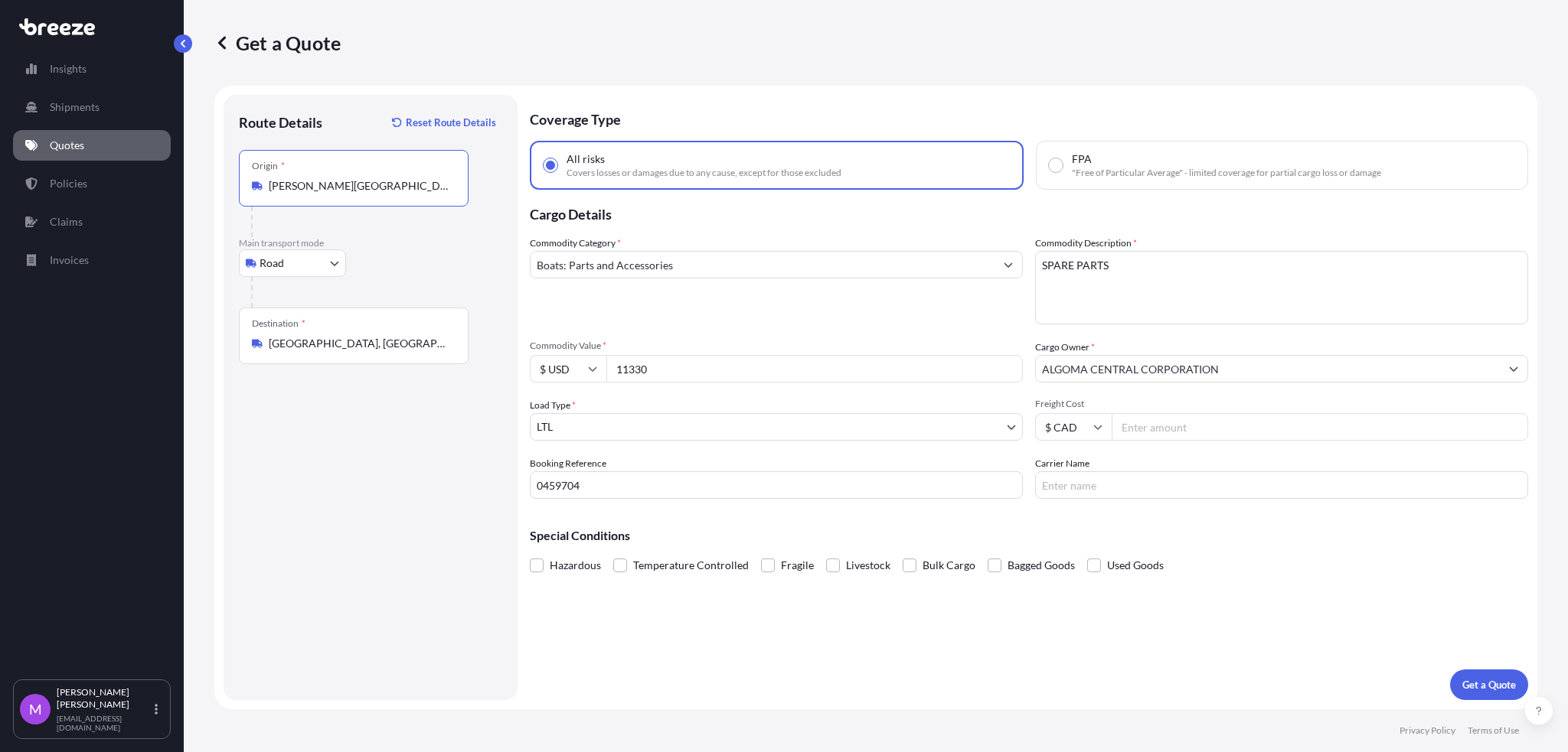
type input "[PERSON_NAME][GEOGRAPHIC_DATA], [GEOGRAPHIC_DATA]"
drag, startPoint x: 342, startPoint y: 496, endPoint x: 388, endPoint y: 508, distance: 47.5
click at [349, 501] on div "Route Details Reset Route Details Place of loading Road Road Rail Origin * [PER…" at bounding box center [371, 398] width 264 height 575
click at [388, 531] on div "Route Details Reset Route Details Place of loading Road Road Rail Origin * [PER…" at bounding box center [371, 398] width 264 height 575
click at [752, 258] on input "Boats: Parts and Accessories" at bounding box center [762, 265] width 464 height 27
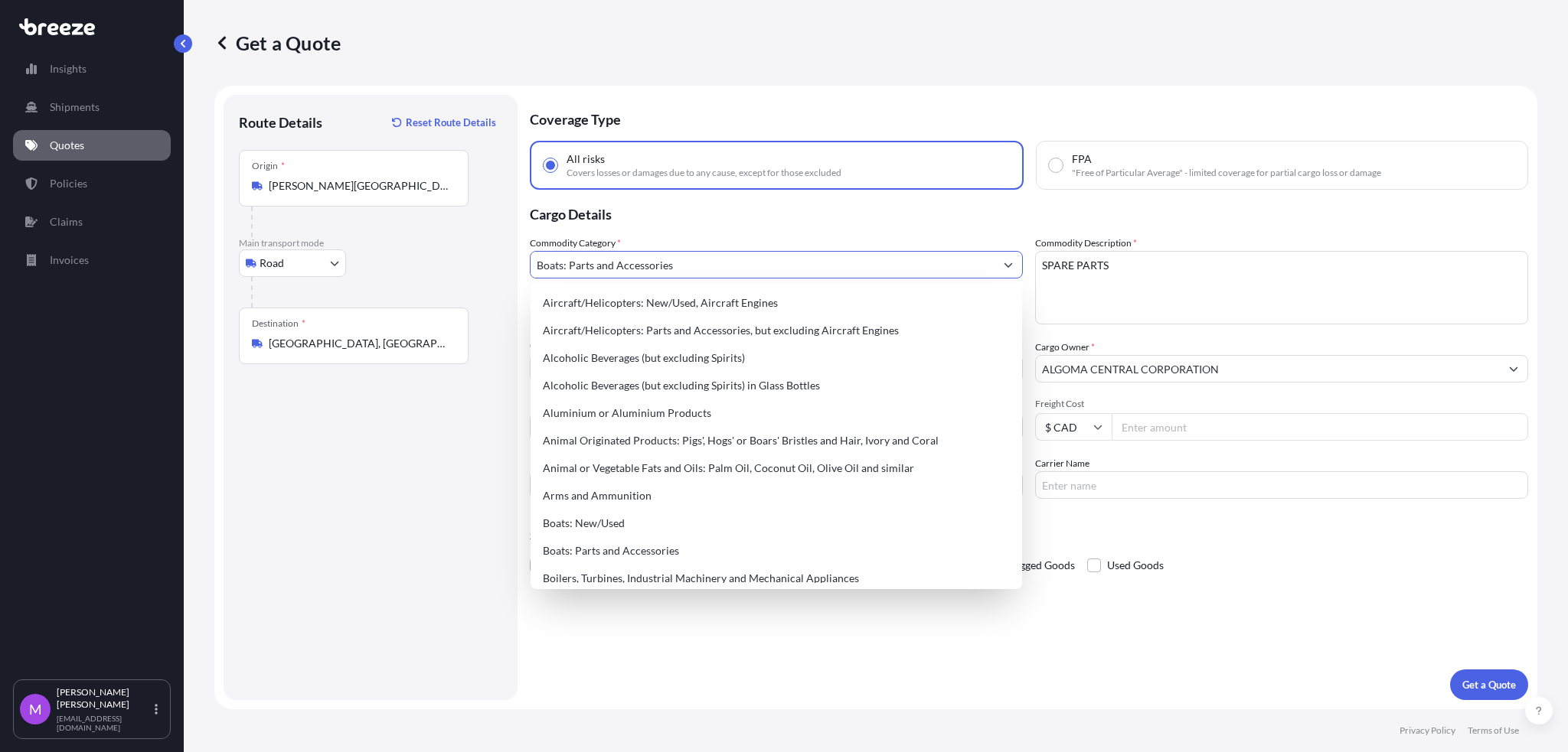
click at [765, 259] on input "Boats: Parts and Accessories" at bounding box center [762, 265] width 464 height 27
click at [784, 259] on input "Boats: Parts and Accessories" at bounding box center [762, 265] width 464 height 27
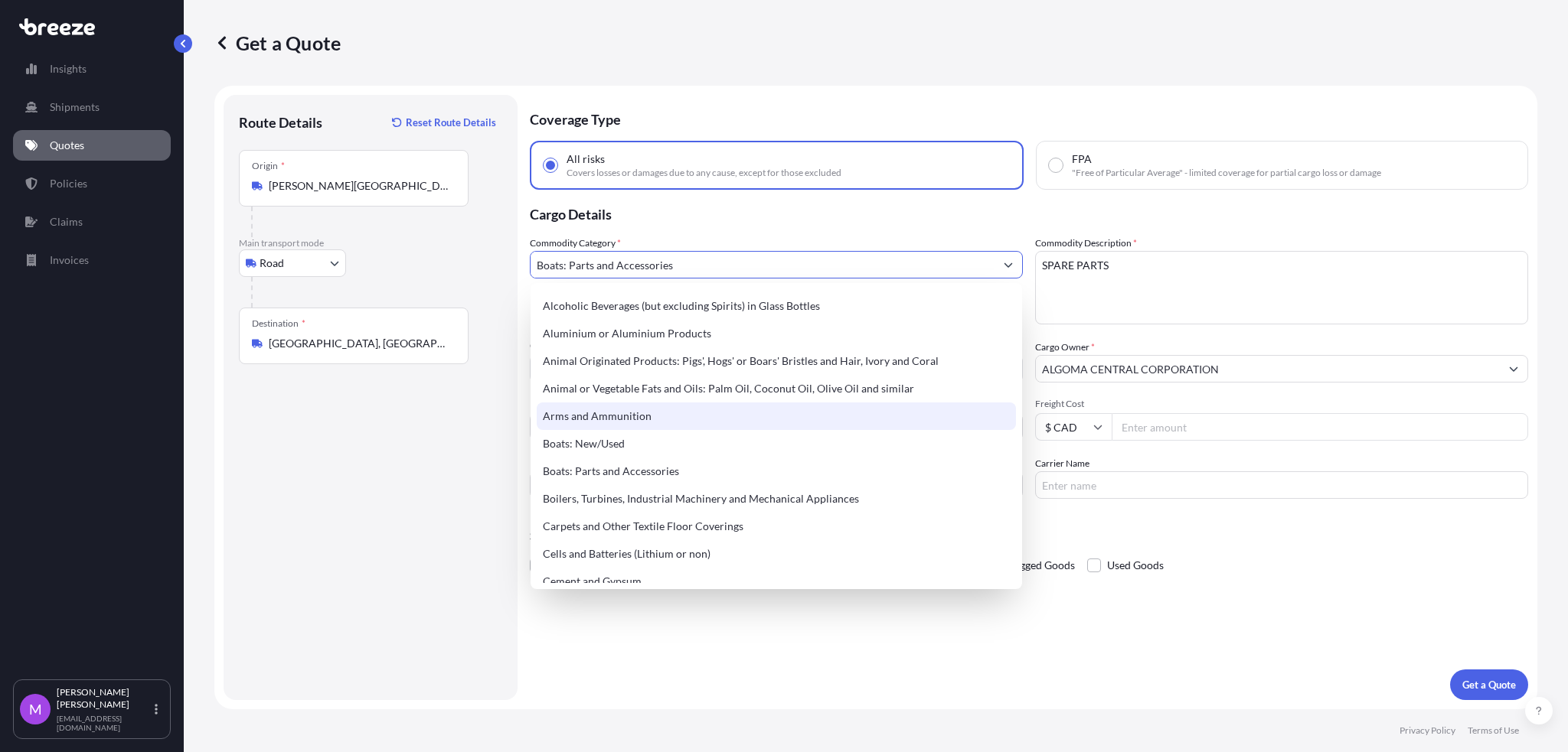
scroll to position [102, 0]
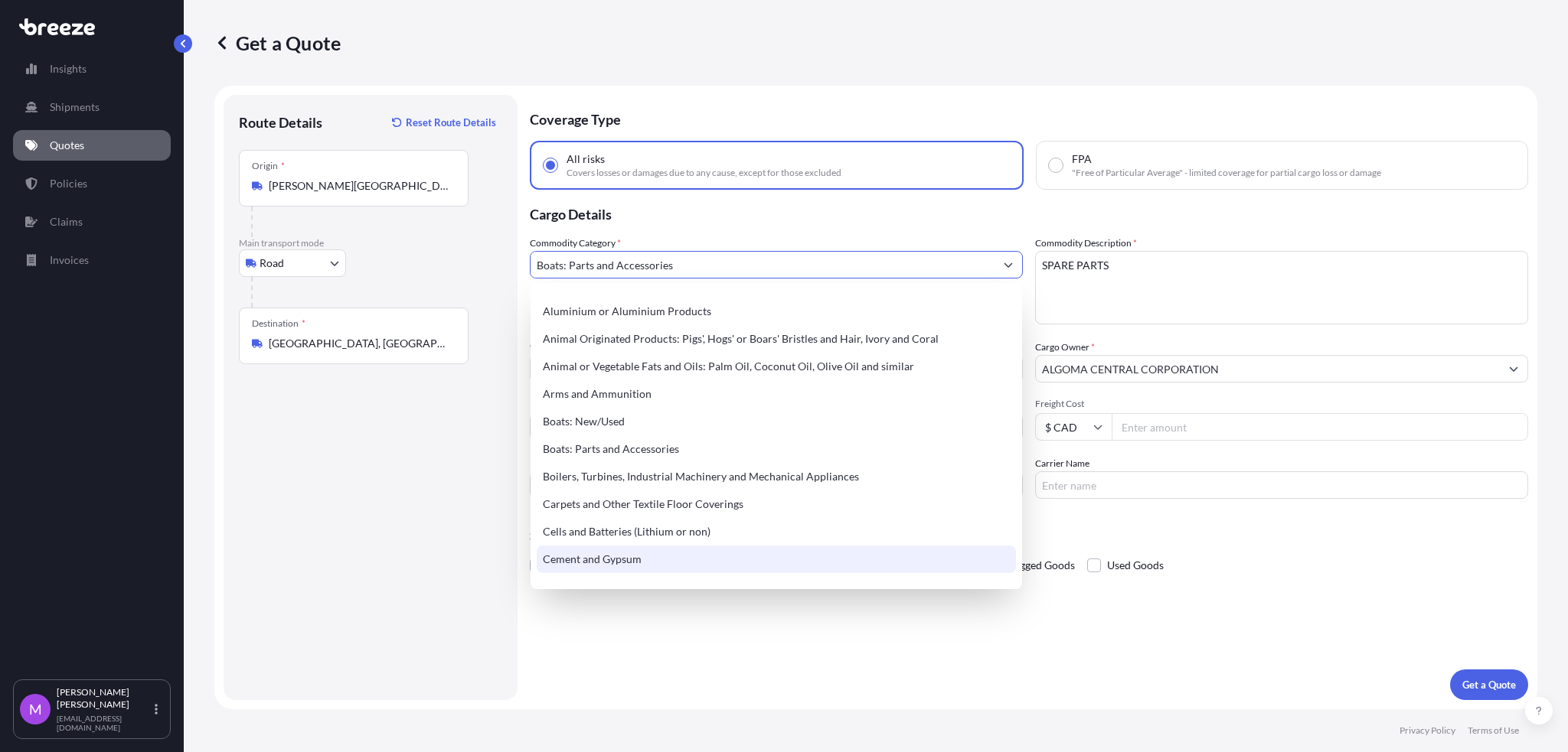
click at [389, 648] on div "Route Details Reset Route Details Place of loading Road Road Rail Origin * [PER…" at bounding box center [371, 398] width 264 height 575
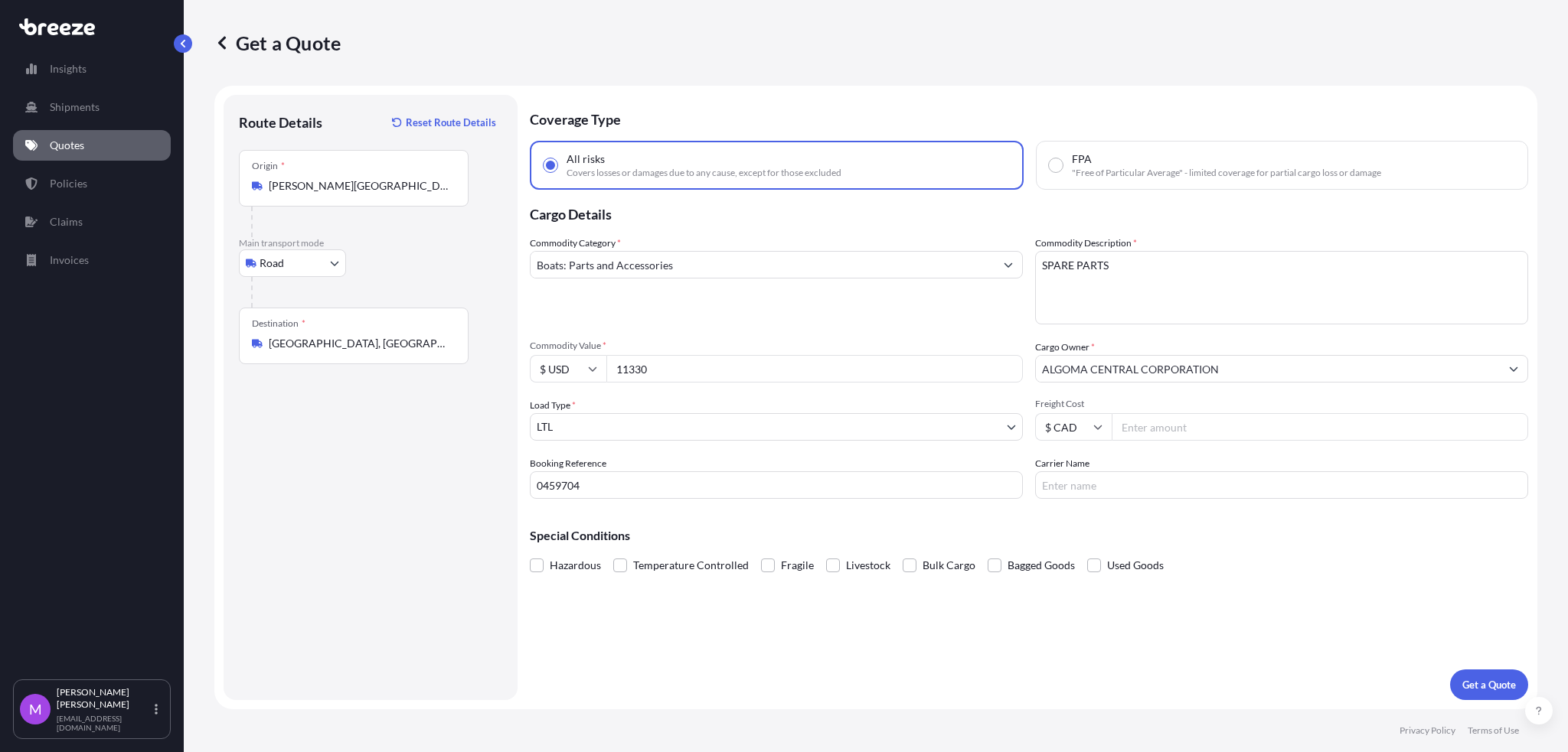
click at [1215, 300] on textarea "SPARE PARTS" at bounding box center [1281, 288] width 493 height 73
drag, startPoint x: 1195, startPoint y: 275, endPoint x: 897, endPoint y: 275, distance: 298.0
click at [897, 275] on div "Commodity Category * Boats: Parts and Accessories Commodity Description * SPARE…" at bounding box center [1029, 367] width 998 height 264
click at [1308, 295] on textarea "SPARE PARTS" at bounding box center [1281, 288] width 493 height 73
paste textarea "PARTS/EQUIPMENTS"
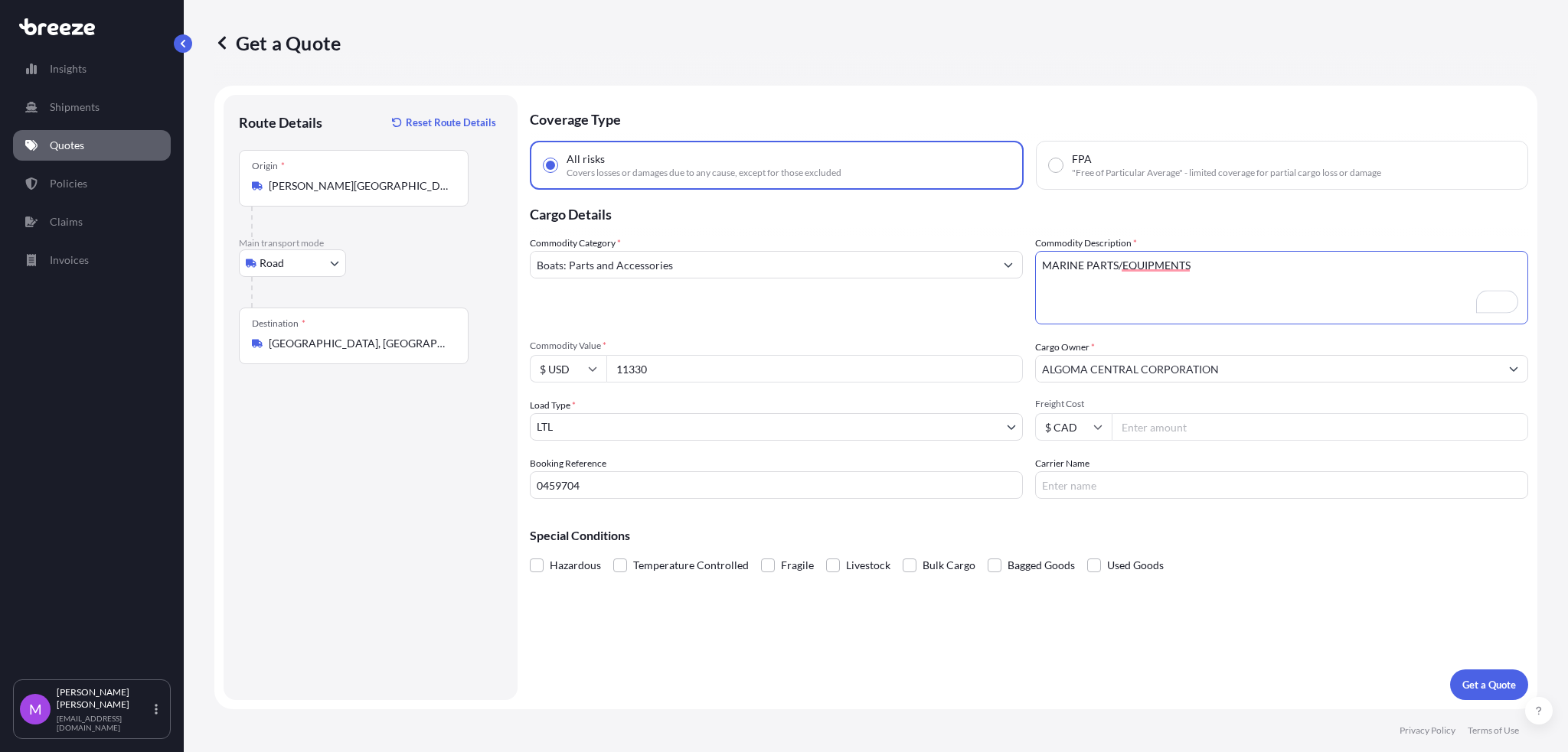
drag, startPoint x: 1130, startPoint y: 272, endPoint x: 1153, endPoint y: 263, distance: 24.7
click at [1132, 272] on textarea "SPARE PARTS" at bounding box center [1281, 288] width 493 height 73
click at [1158, 262] on textarea "SPARE PARTS" at bounding box center [1281, 288] width 493 height 73
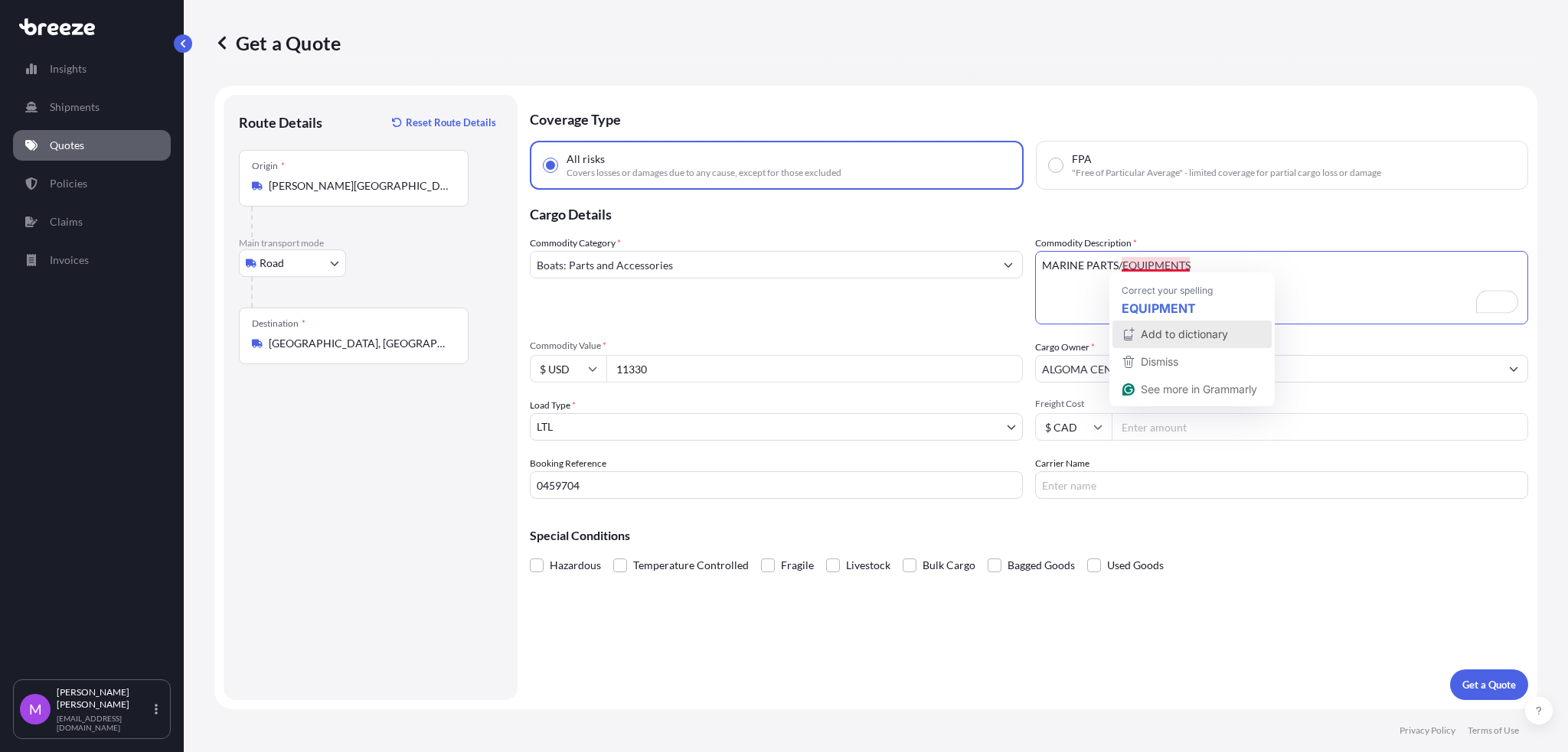
click at [1186, 334] on span "Add to dictionary" at bounding box center [1184, 334] width 88 height 13
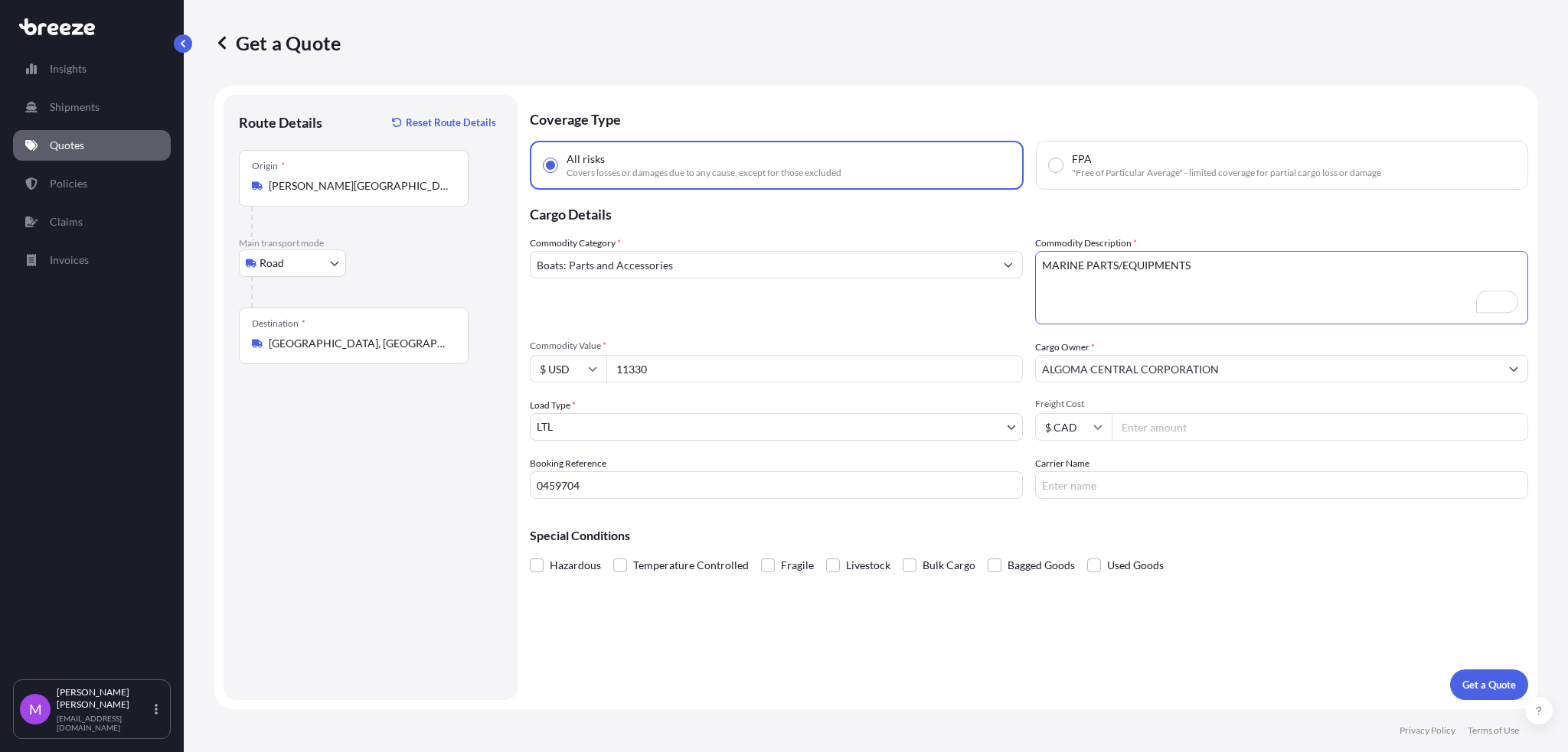
click at [1155, 269] on textarea "SPARE PARTS" at bounding box center [1281, 288] width 493 height 73
paste textarea "PARTS/EQUIPMENTS"
click at [1185, 295] on textarea "SPARE PARTS" at bounding box center [1281, 288] width 493 height 73
click at [1209, 266] on textarea "SPARE PARTS" at bounding box center [1281, 288] width 493 height 73
drag, startPoint x: 1141, startPoint y: 264, endPoint x: 1086, endPoint y: 281, distance: 57.6
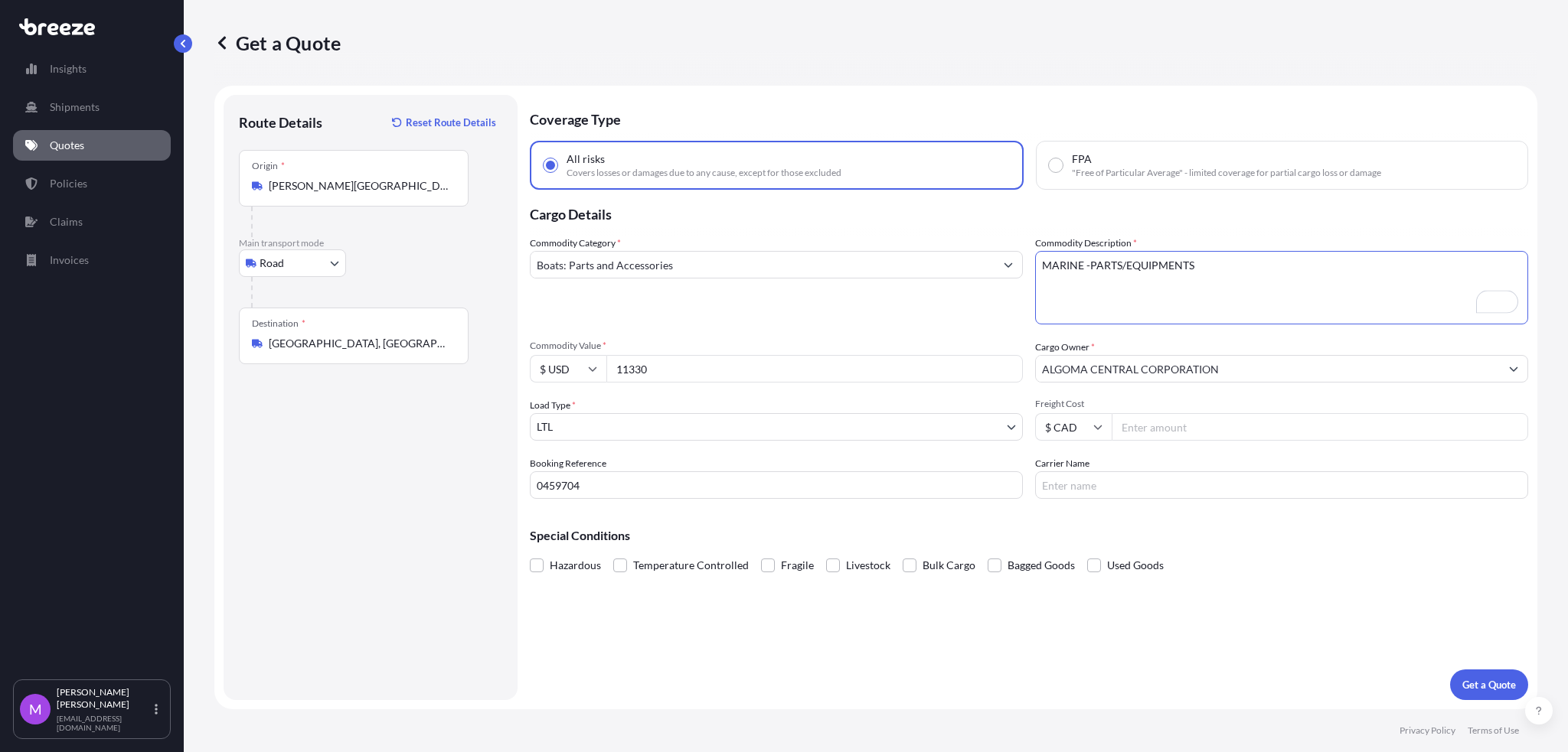
click at [1138, 264] on textarea "SPARE PARTS" at bounding box center [1281, 288] width 493 height 73
click at [1071, 288] on textarea "SPARE PARTS" at bounding box center [1281, 288] width 493 height 73
click at [1109, 270] on textarea "SPARE PARTS" at bounding box center [1281, 288] width 493 height 73
drag, startPoint x: 1128, startPoint y: 267, endPoint x: 1218, endPoint y: 275, distance: 90.4
click at [1130, 267] on textarea "SPARE PARTS" at bounding box center [1281, 288] width 493 height 73
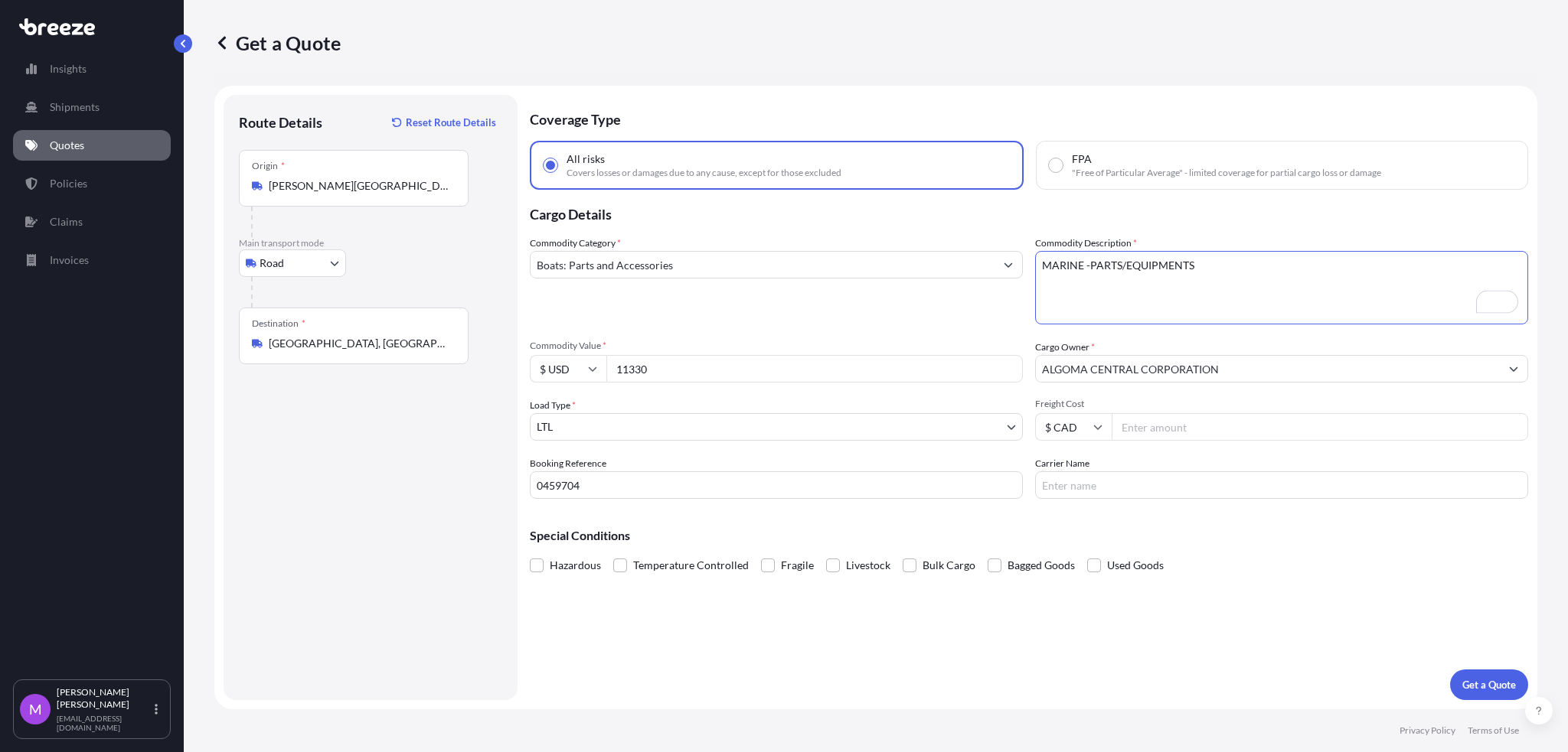
click at [1119, 270] on textarea "SPARE PARTS" at bounding box center [1281, 288] width 493 height 73
click at [1248, 292] on textarea "SPARE PARTS" at bounding box center [1281, 288] width 493 height 73
click at [1095, 273] on textarea "SPARE PARTS" at bounding box center [1281, 288] width 493 height 73
type textarea "MARINE -PARTS /EQUIPMENTS"
click at [1478, 678] on p "Get a Quote" at bounding box center [1488, 685] width 54 height 15
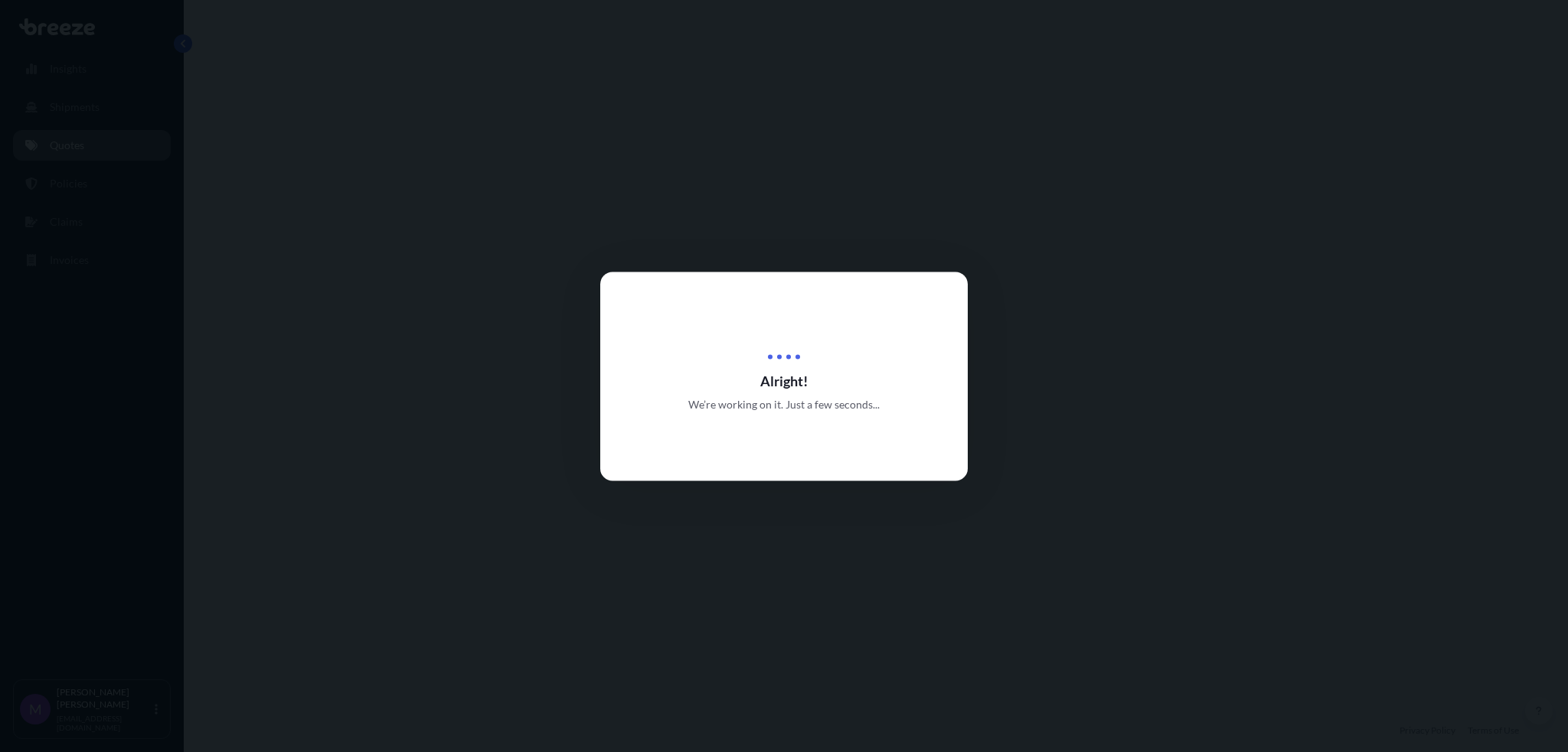
select select "Road"
select select "1"
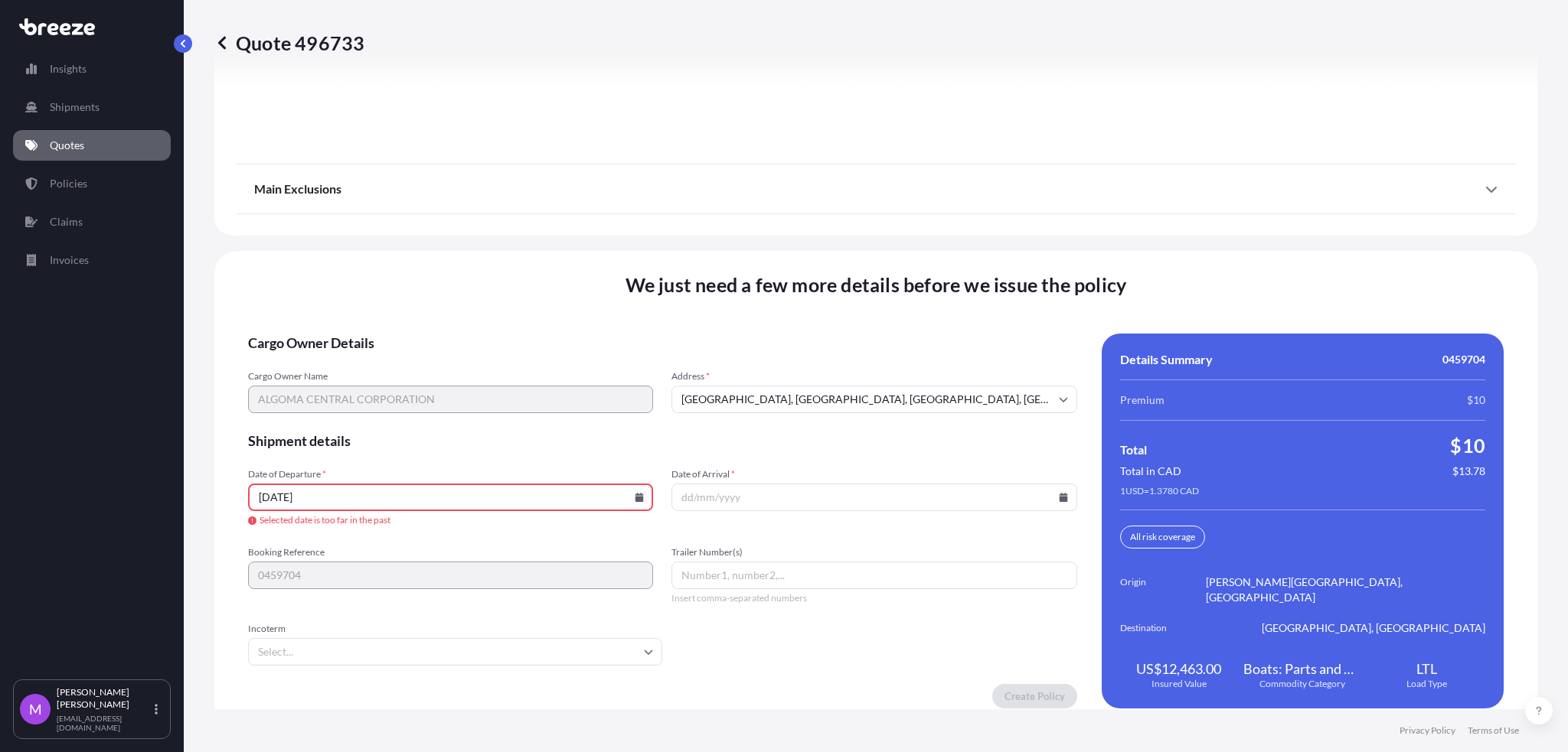
scroll to position [1935, 0]
